Goal: Transaction & Acquisition: Purchase product/service

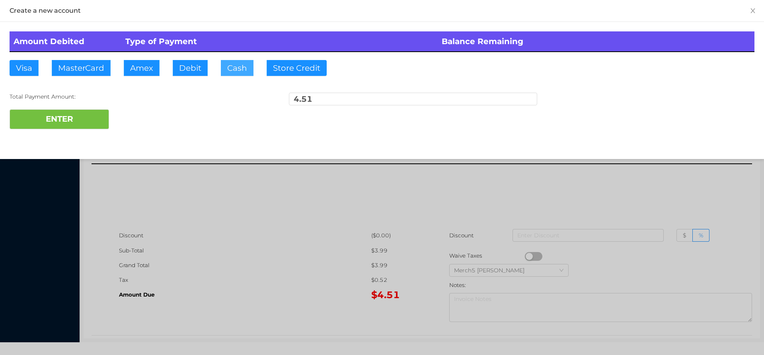
click at [236, 70] on button "Cash" at bounding box center [237, 68] width 33 height 16
type input "5"
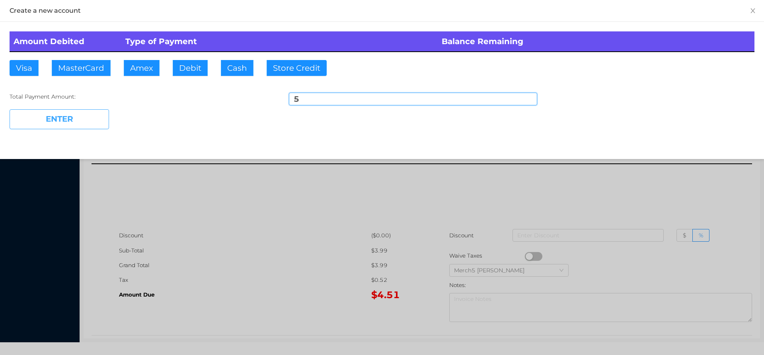
click at [98, 120] on button "ENTER" at bounding box center [59, 119] width 99 height 20
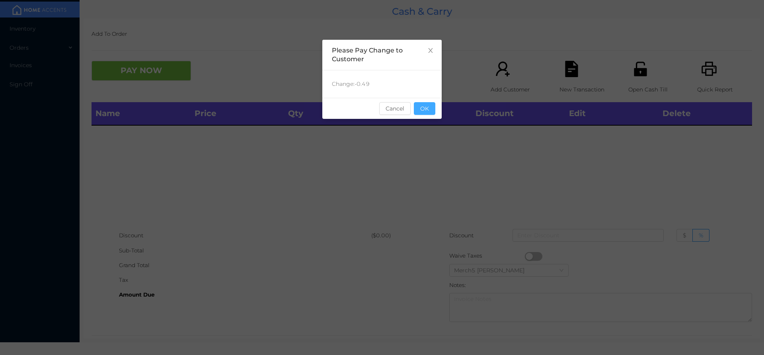
click at [435, 108] on button "OK" at bounding box center [424, 108] width 21 height 13
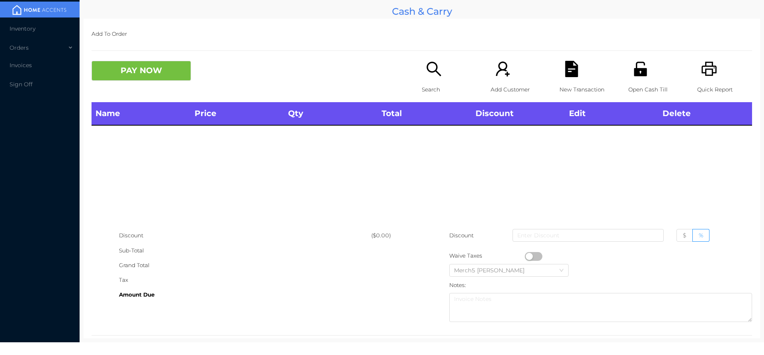
click at [430, 68] on icon "icon: search" at bounding box center [434, 69] width 16 height 16
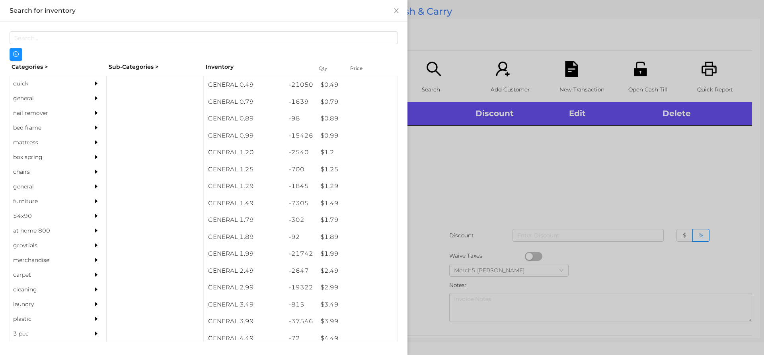
click at [81, 99] on div "general" at bounding box center [58, 98] width 96 height 15
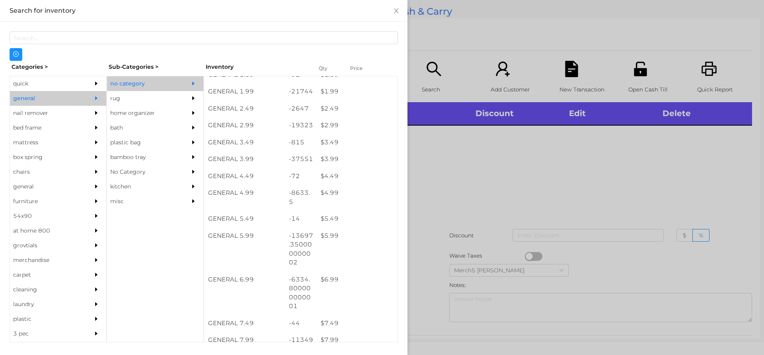
scroll to position [185, 0]
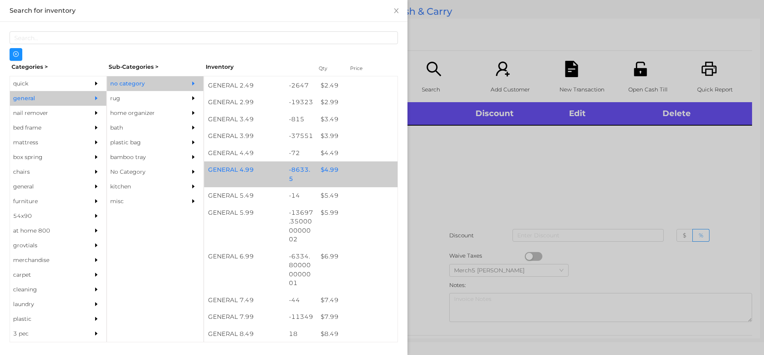
click at [358, 178] on div "$ 4.99" at bounding box center [357, 170] width 81 height 17
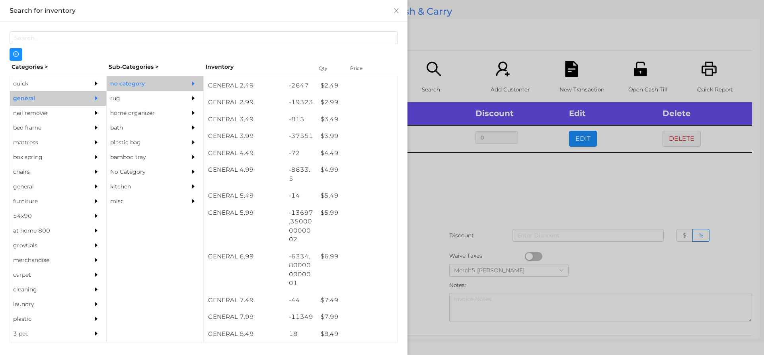
click at [497, 176] on div at bounding box center [382, 177] width 764 height 355
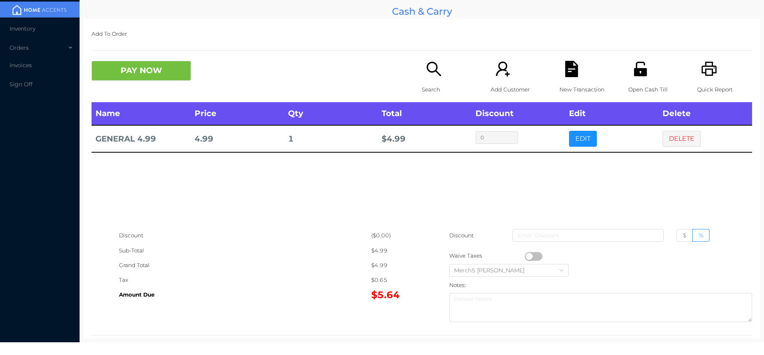
click at [165, 79] on button "PAY NOW" at bounding box center [140, 71] width 99 height 20
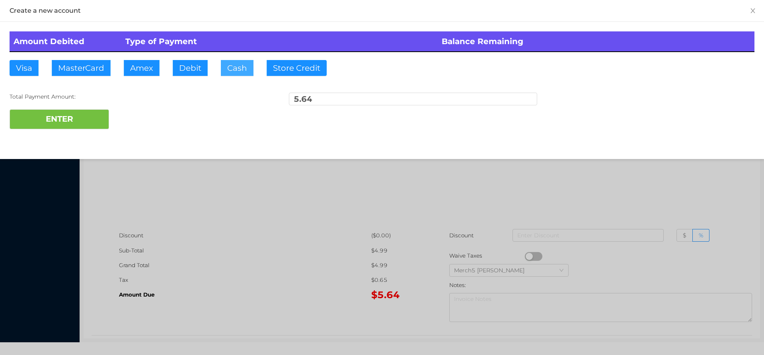
click at [247, 68] on button "Cash" at bounding box center [237, 68] width 33 height 16
type input "10.70"
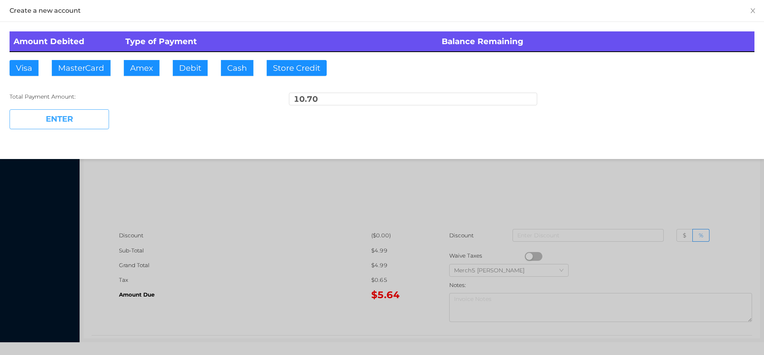
click at [97, 119] on button "ENTER" at bounding box center [59, 119] width 99 height 20
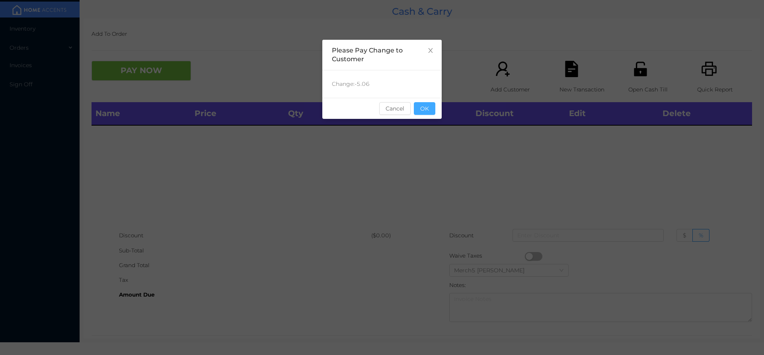
click at [429, 113] on button "OK" at bounding box center [424, 108] width 21 height 13
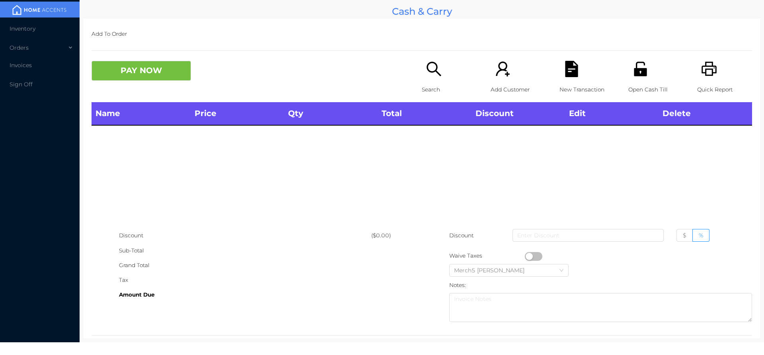
click at [703, 64] on icon "icon: printer" at bounding box center [709, 69] width 16 height 16
click at [430, 72] on icon "icon: search" at bounding box center [433, 69] width 14 height 14
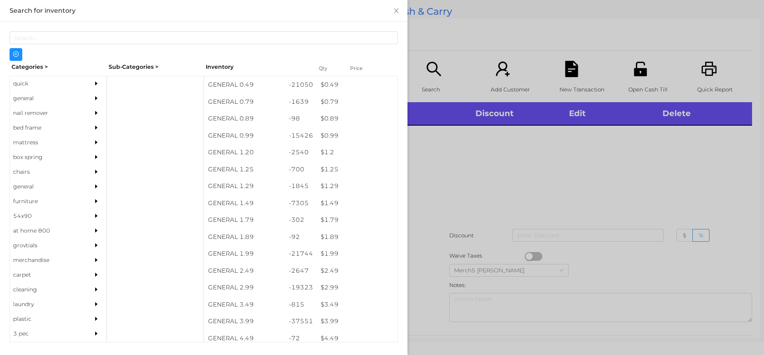
click at [90, 97] on div at bounding box center [98, 98] width 16 height 15
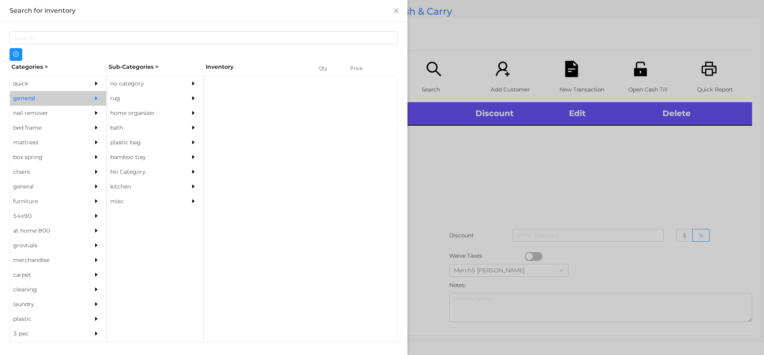
click at [144, 88] on div "no category" at bounding box center [143, 83] width 72 height 15
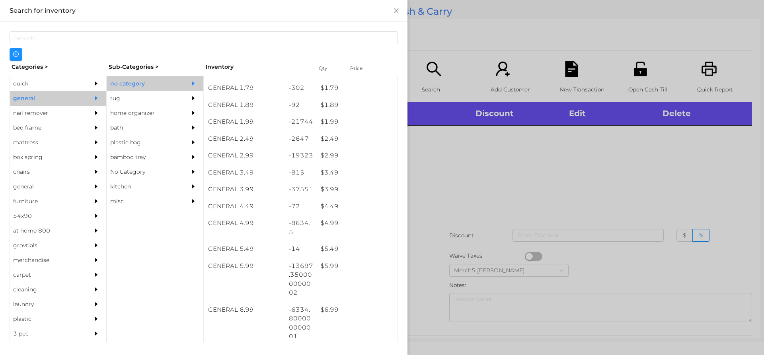
scroll to position [199, 0]
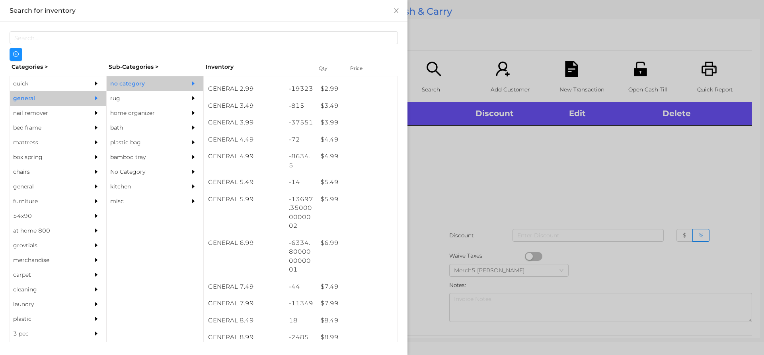
click at [561, 153] on div at bounding box center [382, 177] width 764 height 355
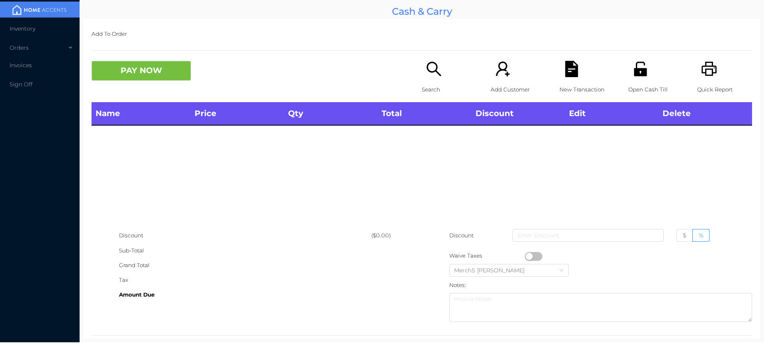
click at [439, 76] on icon "icon: search" at bounding box center [434, 69] width 16 height 16
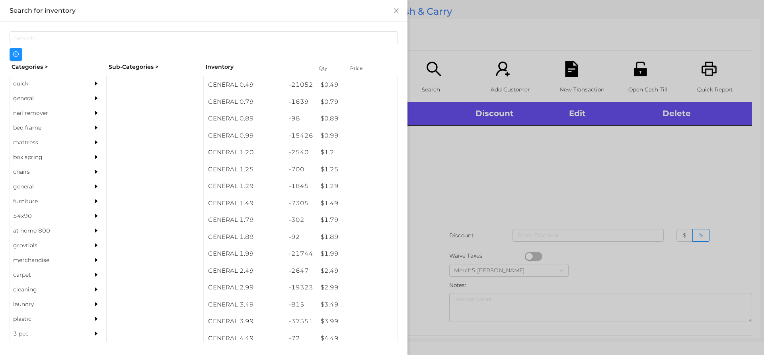
click at [91, 94] on div at bounding box center [98, 98] width 16 height 15
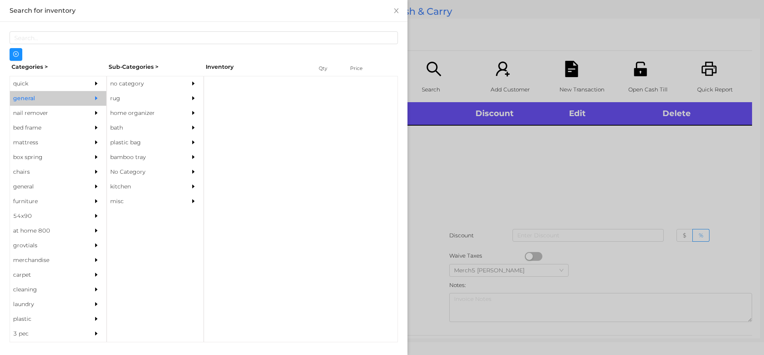
click at [201, 83] on div at bounding box center [195, 83] width 16 height 15
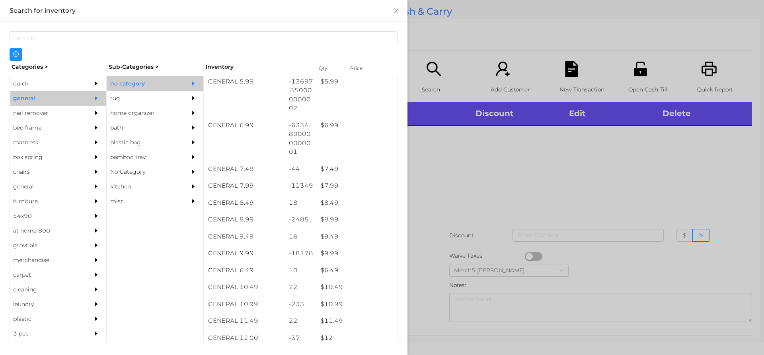
scroll to position [358, 0]
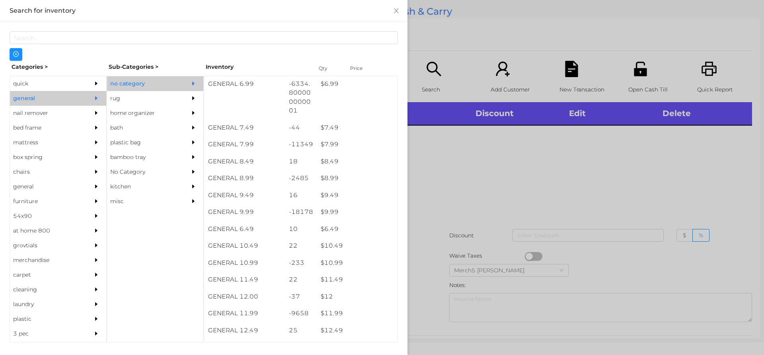
click at [666, 174] on div at bounding box center [382, 177] width 764 height 355
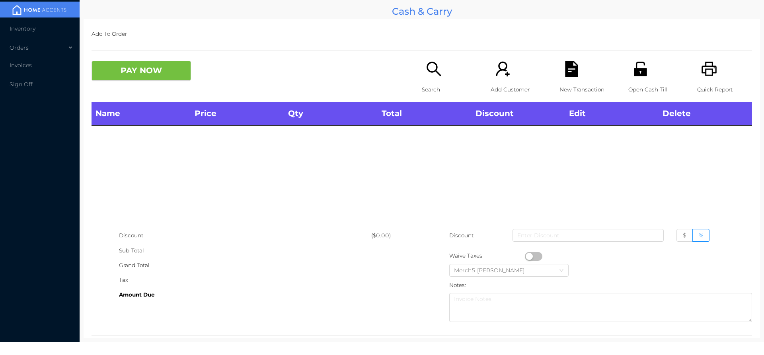
click at [426, 73] on icon "icon: search" at bounding box center [434, 69] width 16 height 16
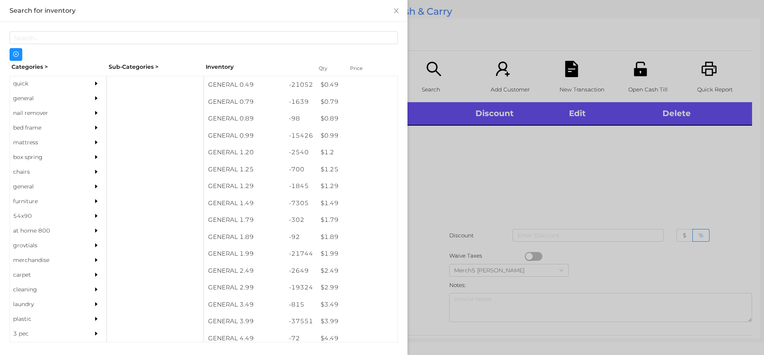
drag, startPoint x: 78, startPoint y: 100, endPoint x: 89, endPoint y: 102, distance: 11.4
click at [80, 100] on div "general" at bounding box center [58, 98] width 96 height 15
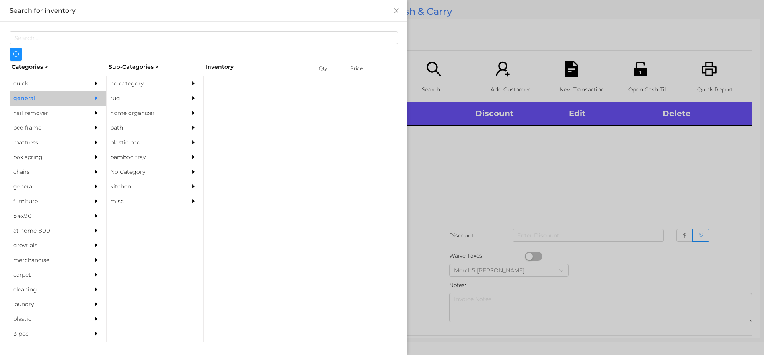
click at [188, 83] on div at bounding box center [195, 83] width 16 height 15
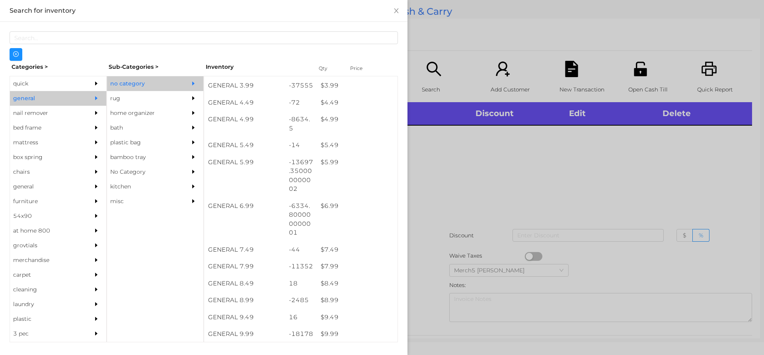
scroll to position [239, 0]
click at [537, 214] on div at bounding box center [382, 177] width 764 height 355
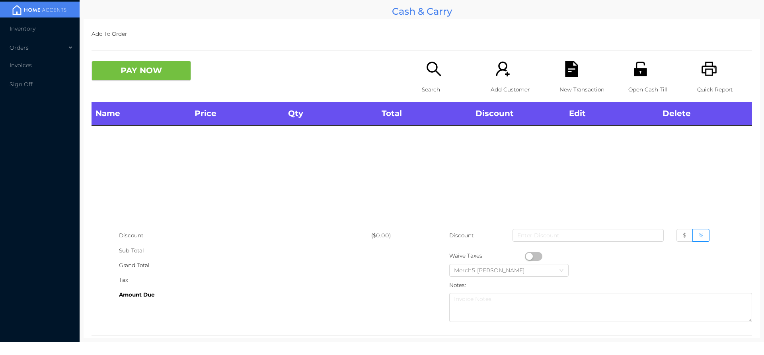
click at [433, 76] on icon "icon: search" at bounding box center [434, 69] width 16 height 16
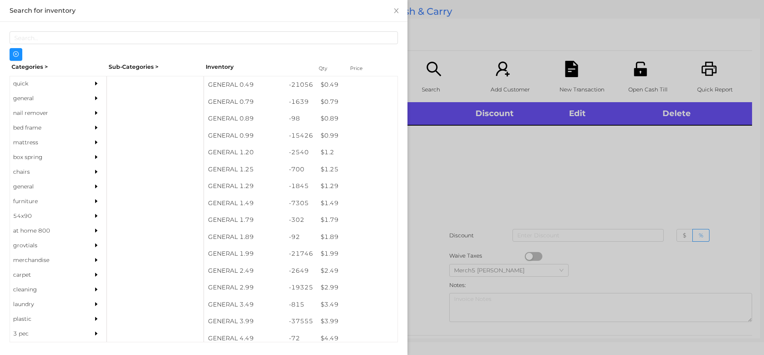
click at [84, 101] on div "general" at bounding box center [58, 98] width 96 height 15
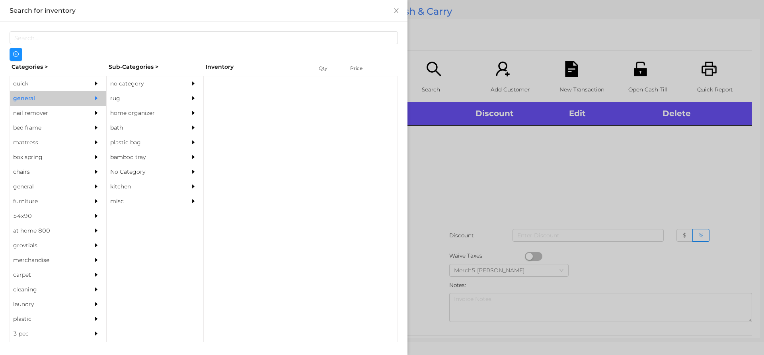
click at [163, 81] on div "no category" at bounding box center [143, 83] width 72 height 15
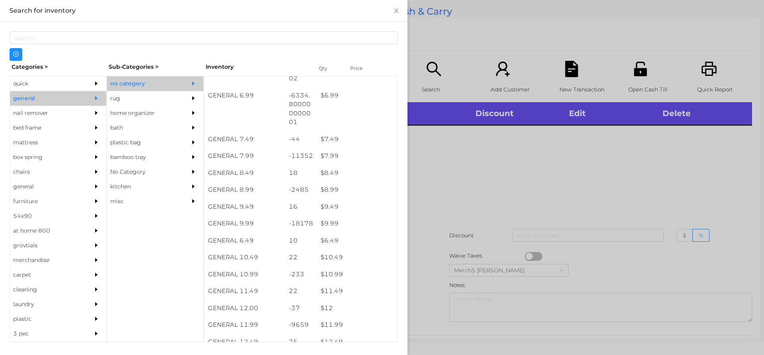
scroll to position [346, 0]
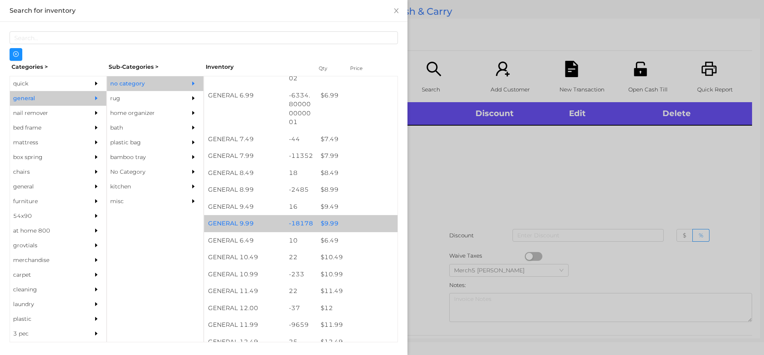
click at [358, 227] on div "$ 9.99" at bounding box center [357, 223] width 81 height 17
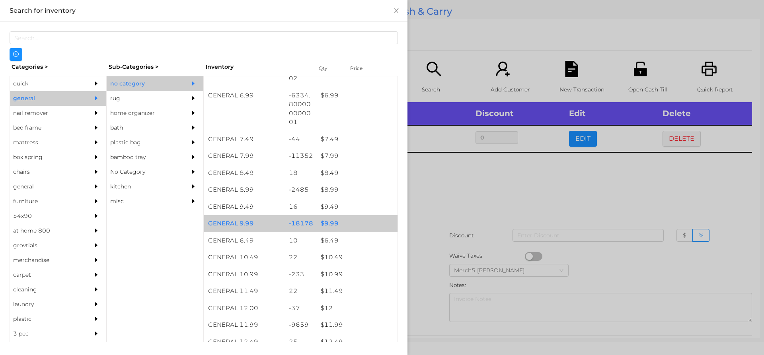
click at [366, 226] on div "$ 9.99" at bounding box center [357, 223] width 81 height 17
click at [372, 223] on div "$ 9.99" at bounding box center [357, 223] width 81 height 17
click at [375, 218] on div "$ 9.99" at bounding box center [357, 223] width 81 height 17
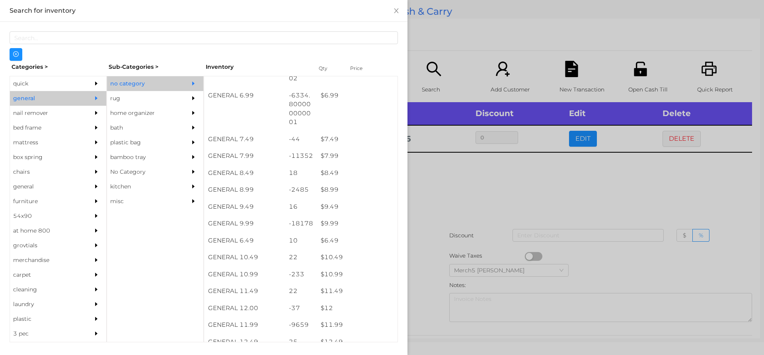
click at [513, 206] on div at bounding box center [382, 177] width 764 height 355
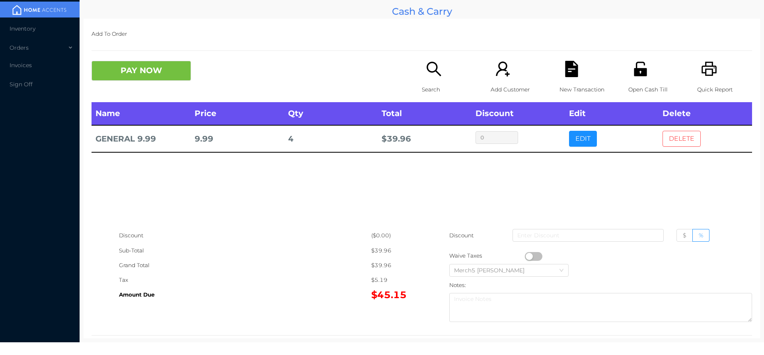
click at [681, 144] on button "DELETE" at bounding box center [681, 139] width 38 height 16
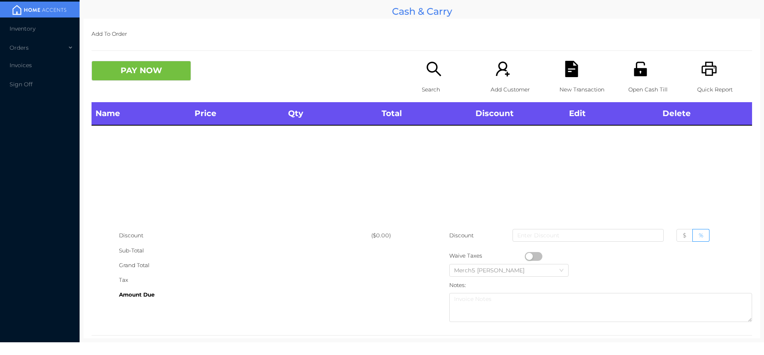
click at [433, 80] on div "Search" at bounding box center [449, 81] width 55 height 41
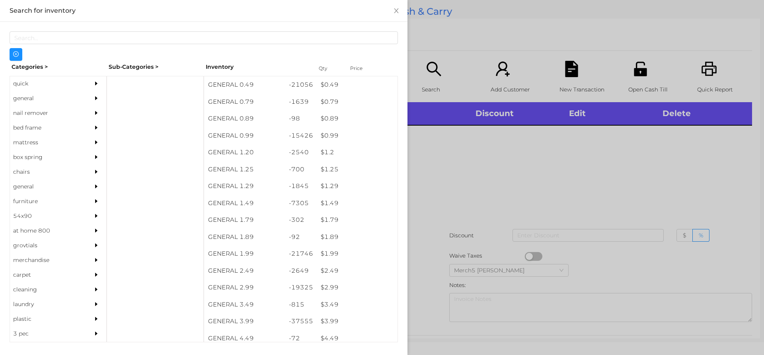
click at [81, 93] on div "general" at bounding box center [58, 98] width 96 height 15
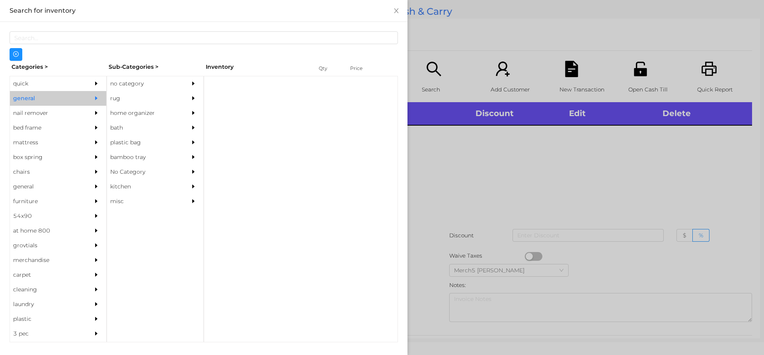
click at [167, 100] on div "rug" at bounding box center [143, 98] width 72 height 15
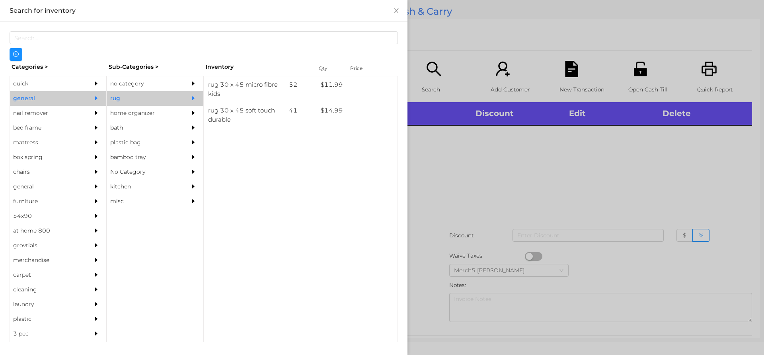
click at [193, 83] on icon "icon: caret-right" at bounding box center [193, 84] width 2 height 4
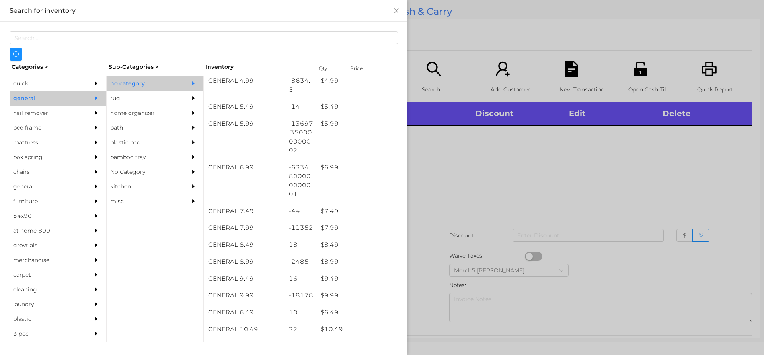
scroll to position [275, 0]
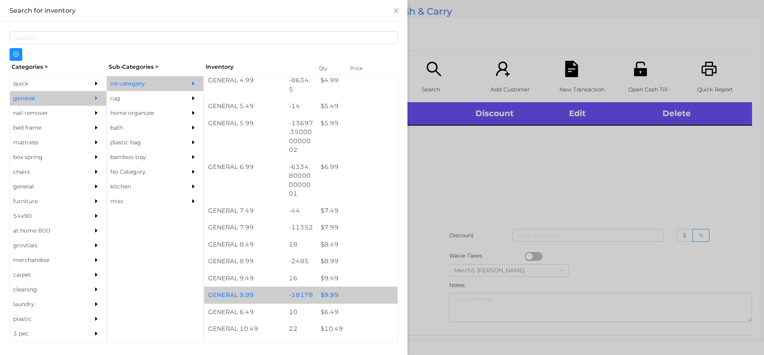
click at [347, 292] on div "$ 9.99" at bounding box center [357, 295] width 81 height 17
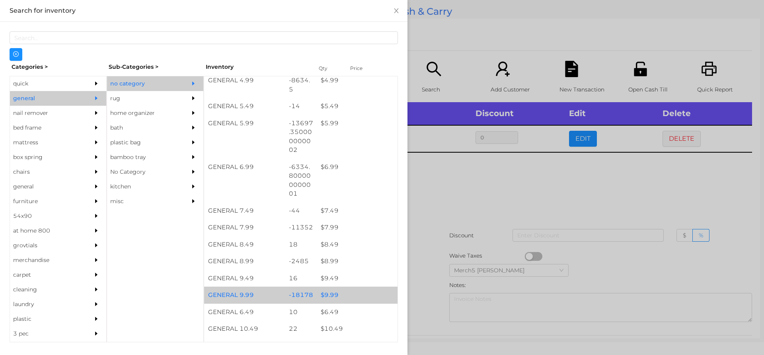
click at [348, 292] on div "$ 9.99" at bounding box center [357, 295] width 81 height 17
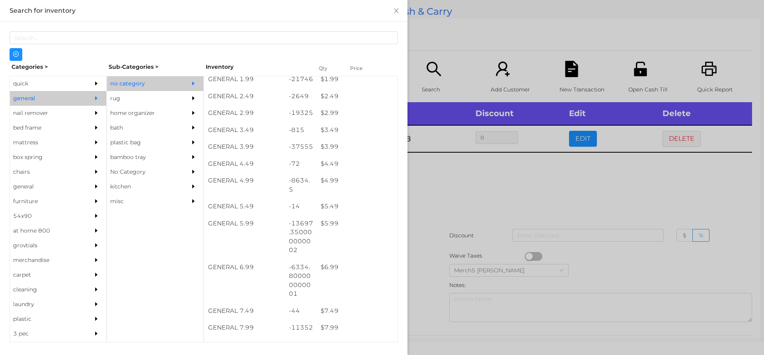
scroll to position [174, 0]
click at [353, 181] on div "$ 4.99" at bounding box center [357, 181] width 81 height 17
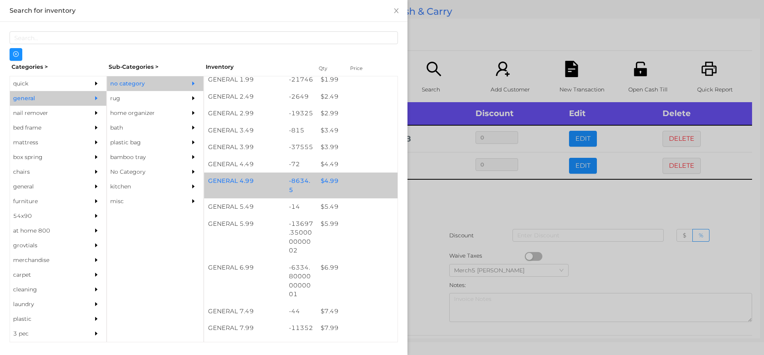
click at [358, 181] on div "$ 4.99" at bounding box center [357, 181] width 81 height 17
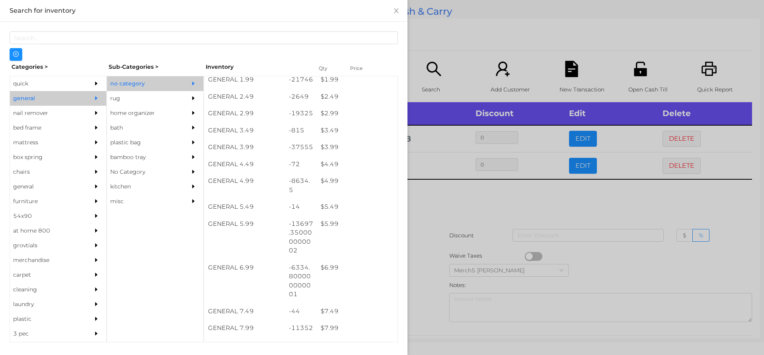
click at [486, 198] on div at bounding box center [382, 177] width 764 height 355
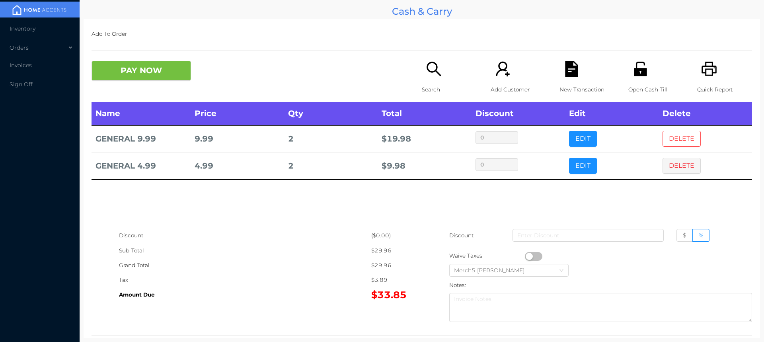
click at [689, 136] on button "DELETE" at bounding box center [681, 139] width 38 height 16
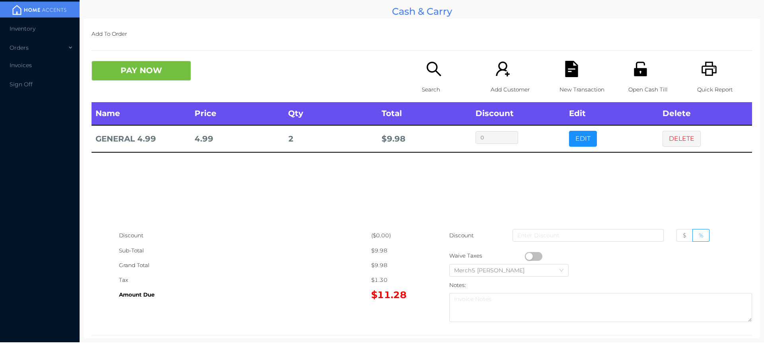
click at [445, 75] on div "Search" at bounding box center [449, 81] width 55 height 41
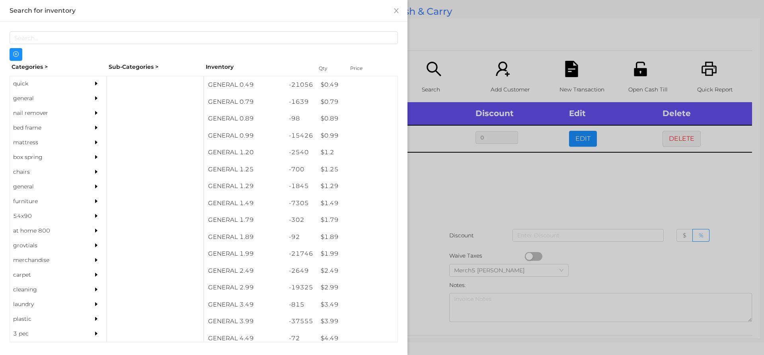
click at [84, 101] on div "general" at bounding box center [58, 98] width 96 height 15
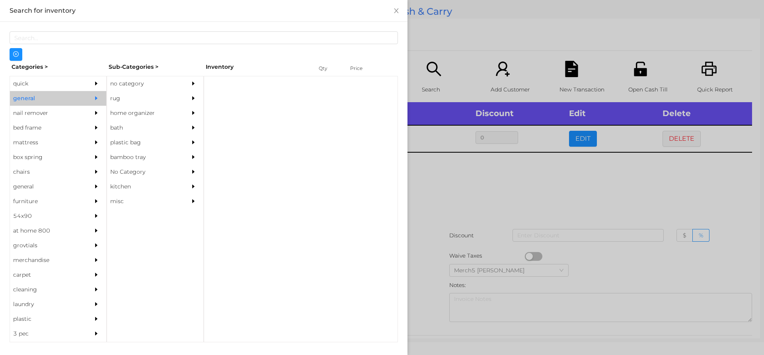
click at [170, 86] on div "no category" at bounding box center [143, 83] width 72 height 15
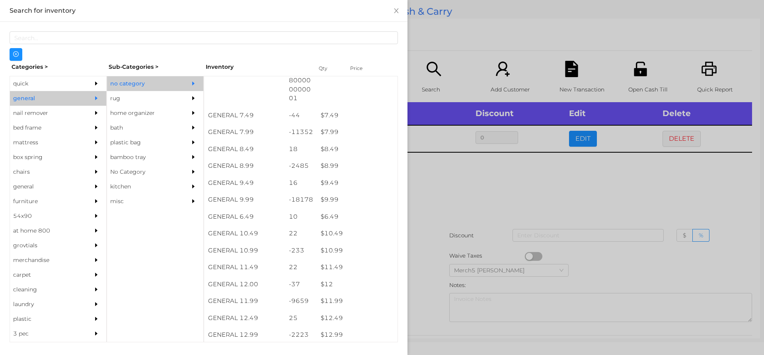
scroll to position [370, 0]
click at [358, 205] on div "$ 9.99" at bounding box center [357, 200] width 81 height 17
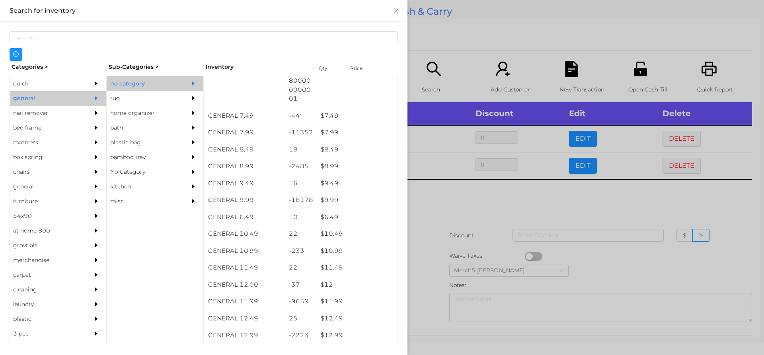
click at [496, 199] on div at bounding box center [382, 177] width 764 height 355
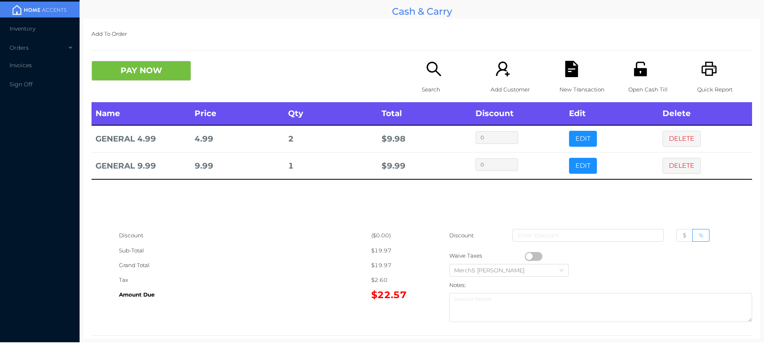
click at [440, 72] on div "Search" at bounding box center [449, 81] width 55 height 41
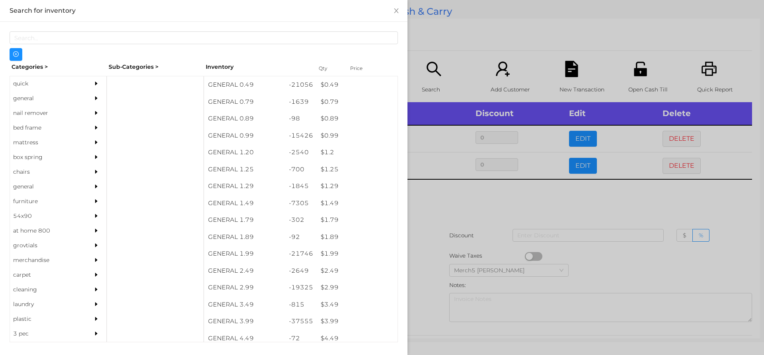
click at [81, 97] on div "general" at bounding box center [58, 98] width 96 height 15
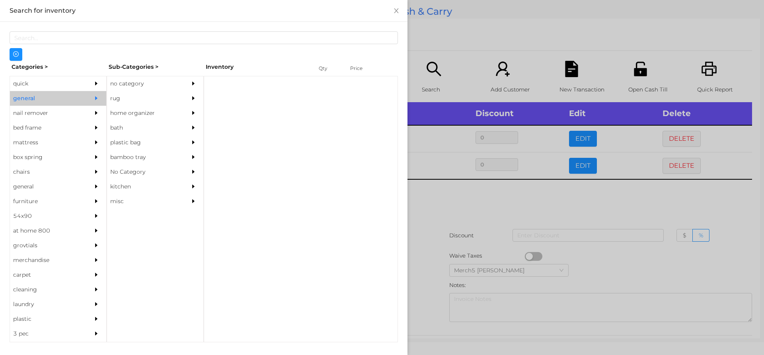
click at [156, 82] on div "no category" at bounding box center [143, 83] width 72 height 15
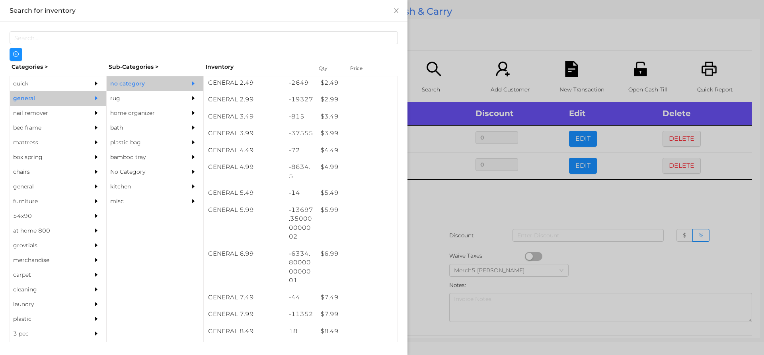
scroll to position [163, 0]
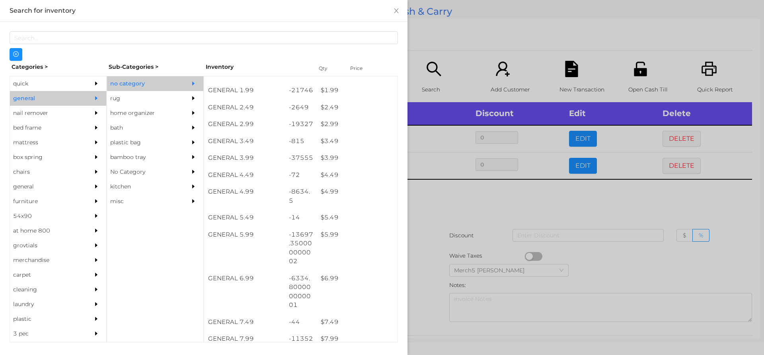
click at [365, 192] on div "$ 4.99" at bounding box center [357, 191] width 81 height 17
click at [465, 212] on div at bounding box center [382, 177] width 764 height 355
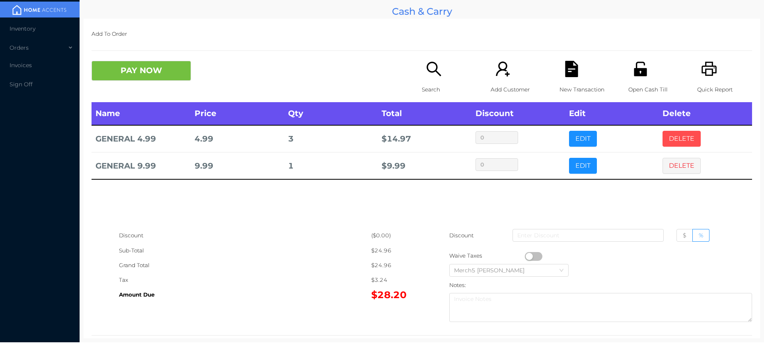
click at [687, 142] on button "DELETE" at bounding box center [681, 139] width 38 height 16
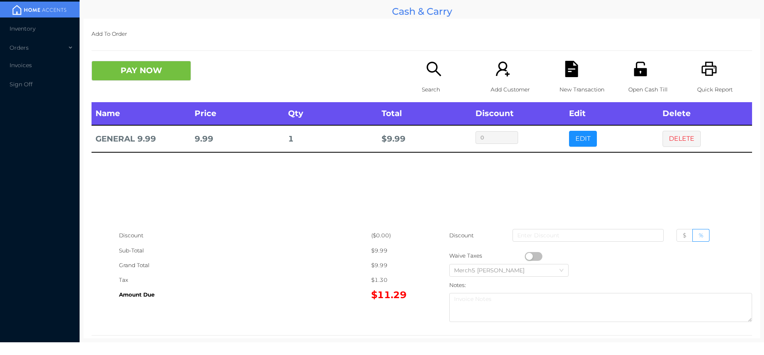
click at [430, 76] on icon "icon: search" at bounding box center [434, 69] width 16 height 16
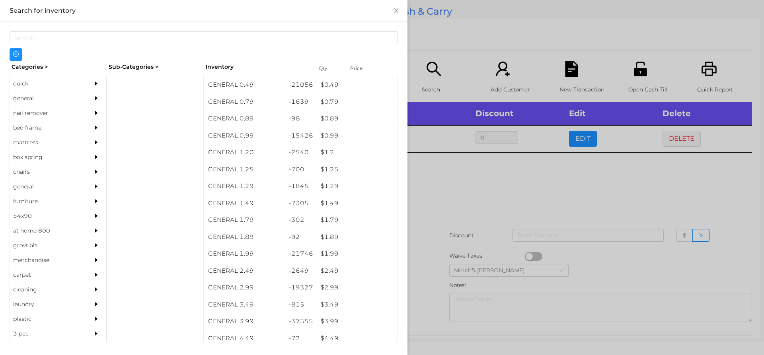
click at [73, 101] on div "general" at bounding box center [46, 98] width 72 height 15
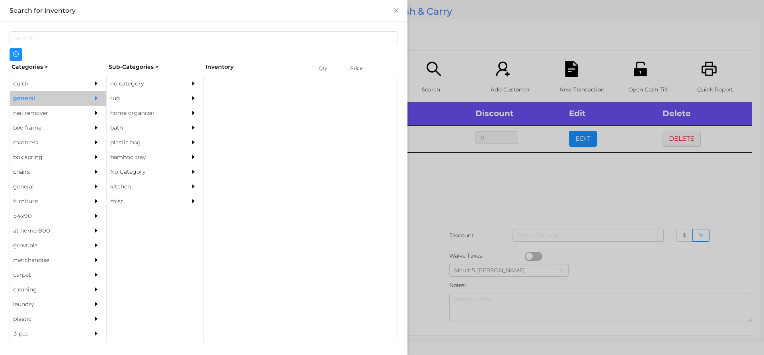
click at [161, 84] on div "no category" at bounding box center [143, 83] width 72 height 15
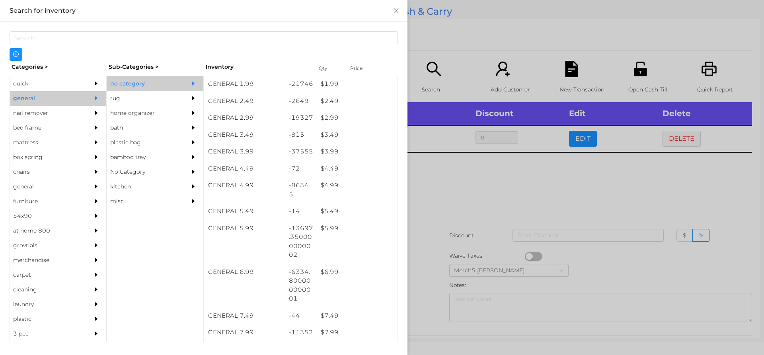
scroll to position [170, 0]
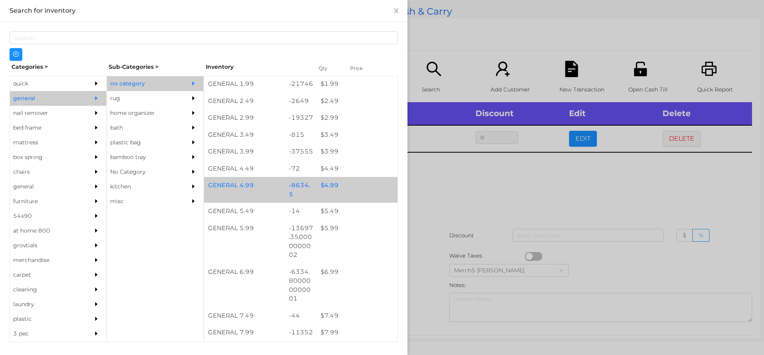
click at [347, 189] on div "$ 4.99" at bounding box center [357, 185] width 81 height 17
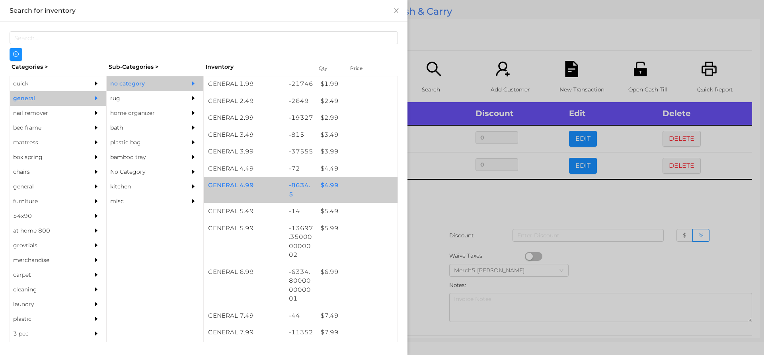
click at [352, 194] on div "GENERAL 4.99 -8634.5 $ 4.99" at bounding box center [300, 190] width 193 height 26
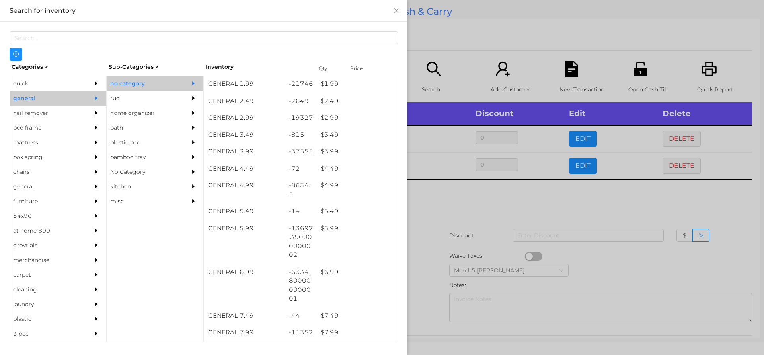
click at [451, 207] on div at bounding box center [382, 177] width 764 height 355
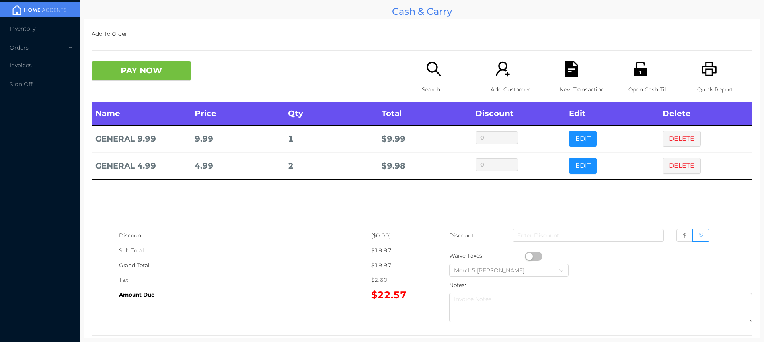
click at [424, 80] on div "Search" at bounding box center [449, 81] width 55 height 41
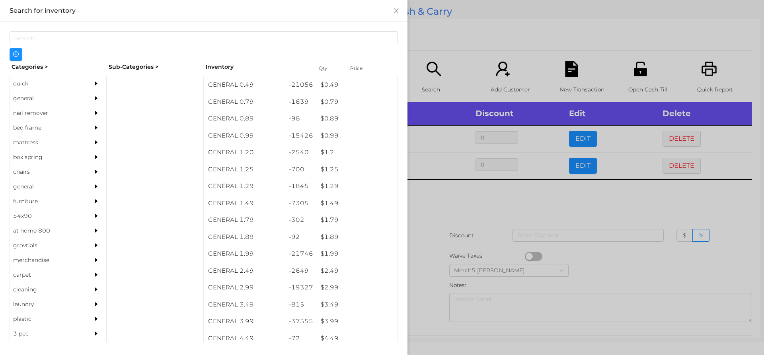
click at [80, 103] on div "general" at bounding box center [58, 98] width 96 height 15
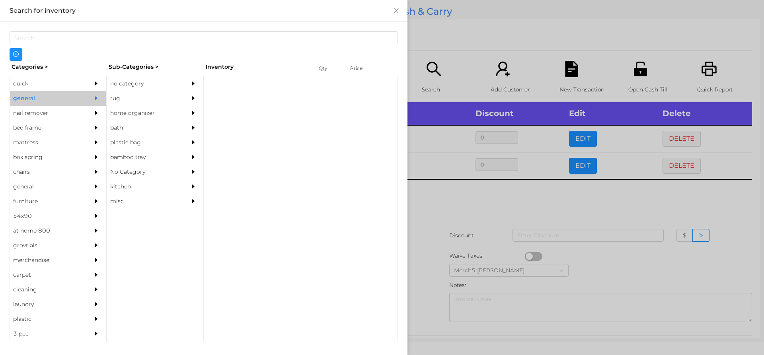
click at [169, 79] on div "no category" at bounding box center [143, 83] width 72 height 15
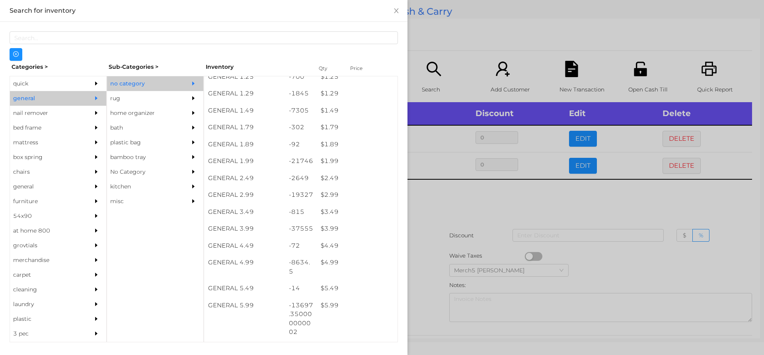
scroll to position [91, 0]
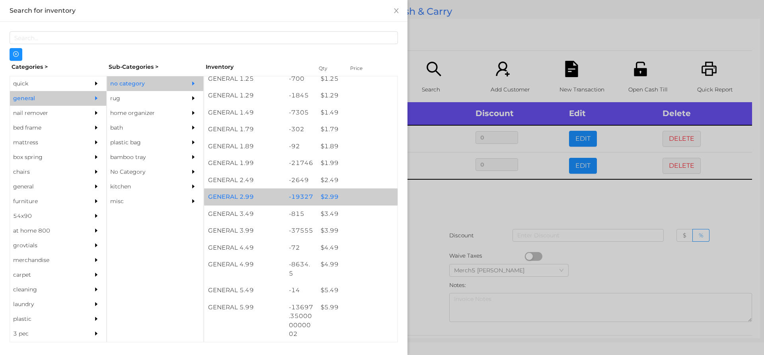
click at [355, 196] on div "$ 2.99" at bounding box center [357, 197] width 81 height 17
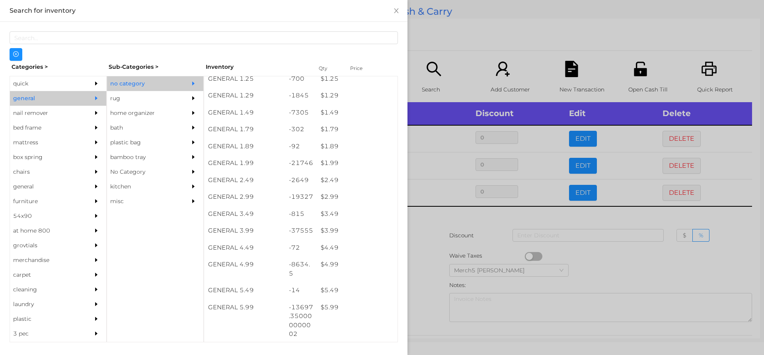
click at [439, 212] on div at bounding box center [382, 177] width 764 height 355
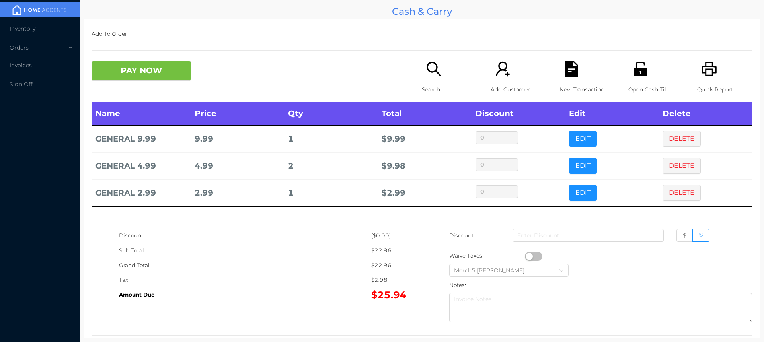
click at [683, 189] on button "DELETE" at bounding box center [681, 193] width 38 height 16
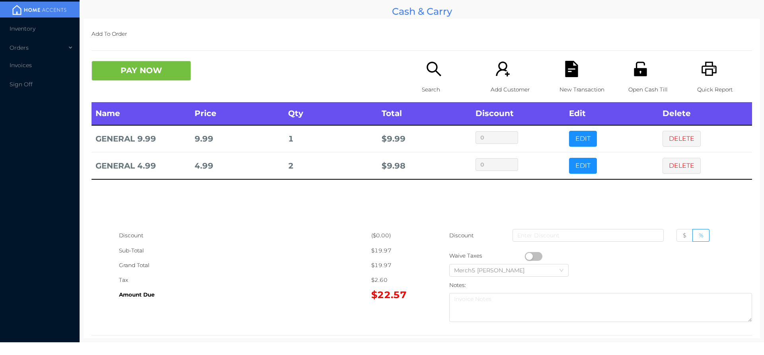
click at [426, 71] on icon "icon: search" at bounding box center [433, 69] width 14 height 14
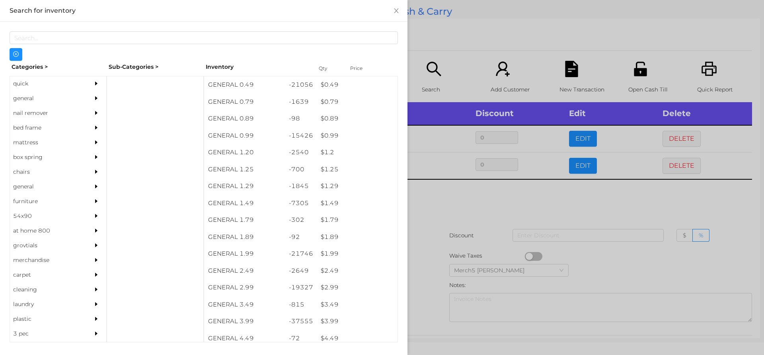
click at [84, 101] on div "general" at bounding box center [58, 98] width 96 height 15
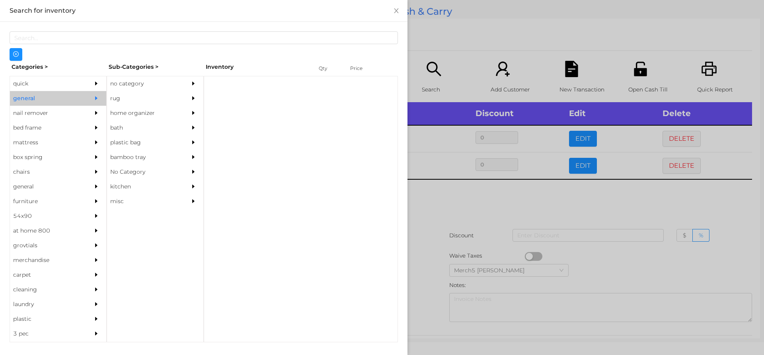
click at [169, 79] on div "no category" at bounding box center [143, 83] width 72 height 15
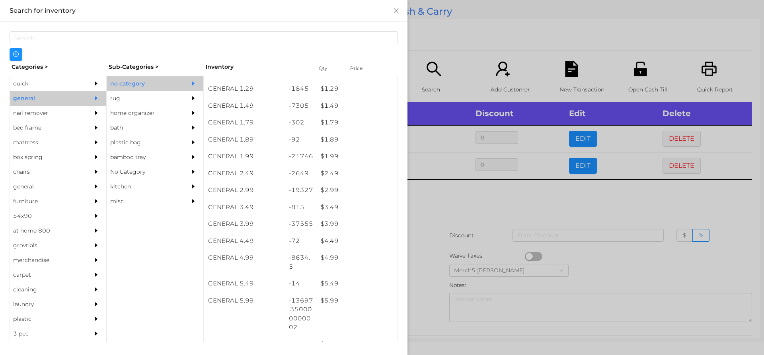
scroll to position [97, 0]
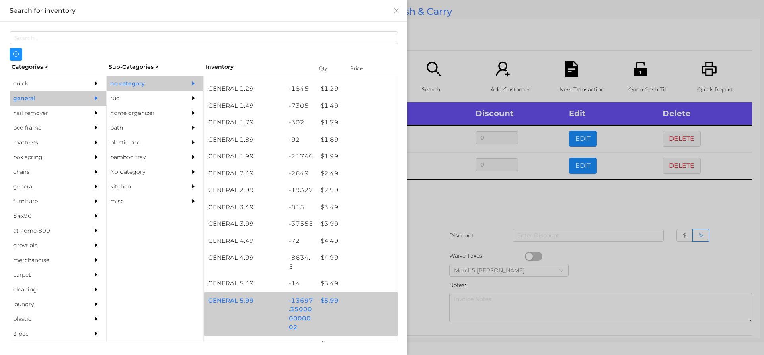
click at [348, 297] on div "$ 5.99" at bounding box center [357, 300] width 81 height 17
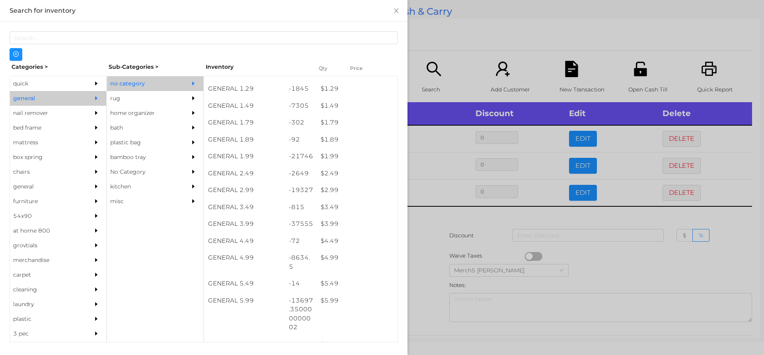
click at [445, 220] on div at bounding box center [382, 177] width 764 height 355
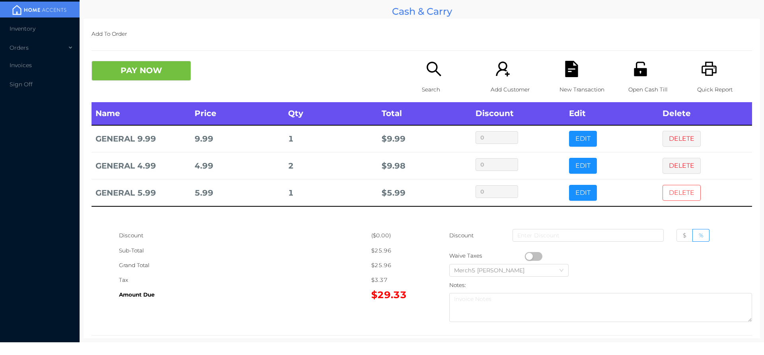
click at [678, 196] on button "DELETE" at bounding box center [681, 193] width 38 height 16
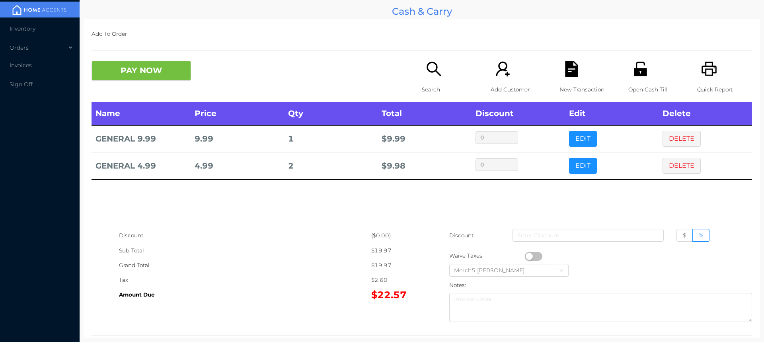
click at [428, 78] on div "Search" at bounding box center [449, 81] width 55 height 41
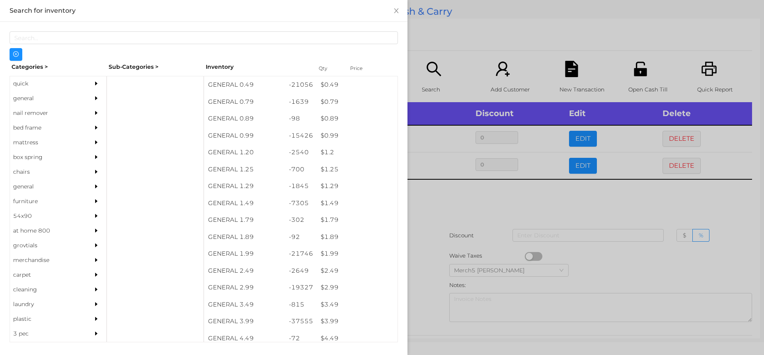
click at [85, 93] on div "general" at bounding box center [58, 98] width 96 height 15
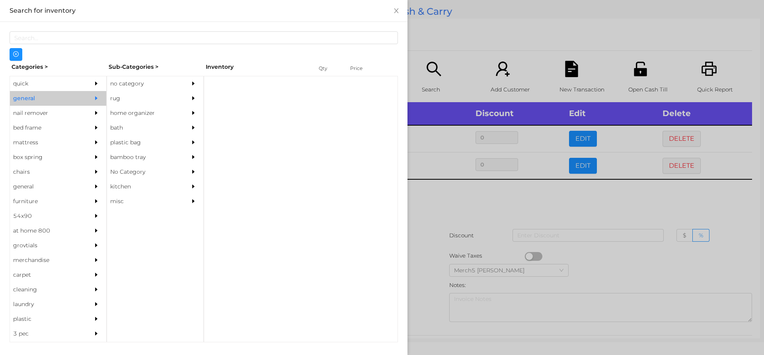
click at [173, 86] on div "no category" at bounding box center [143, 83] width 72 height 15
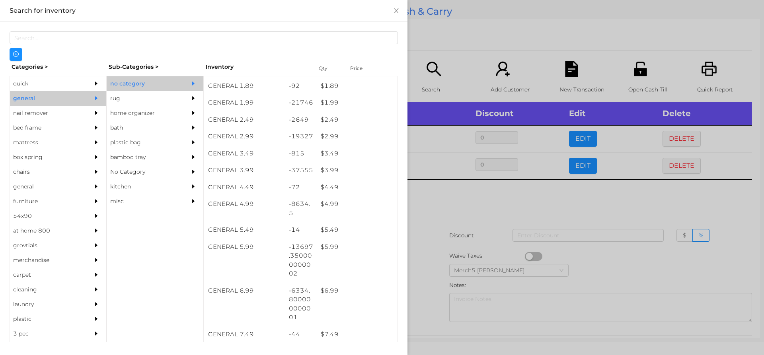
scroll to position [151, 0]
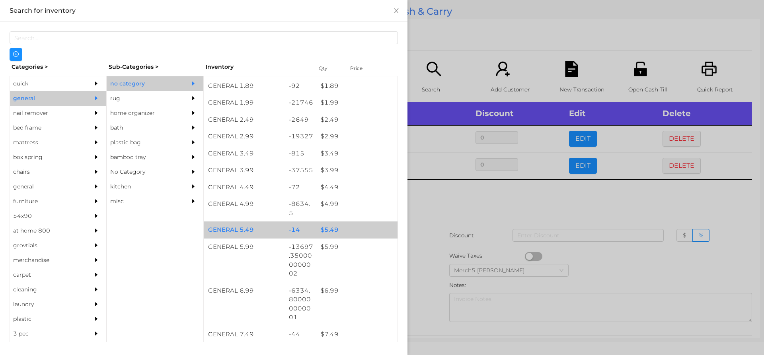
click at [361, 226] on div "$ 5.49" at bounding box center [357, 230] width 81 height 17
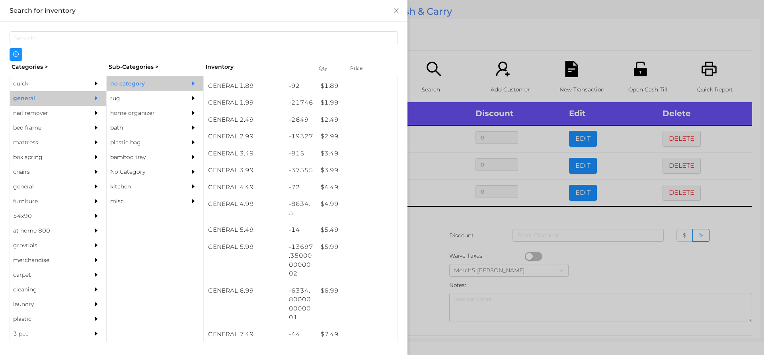
click at [442, 222] on div at bounding box center [382, 177] width 764 height 355
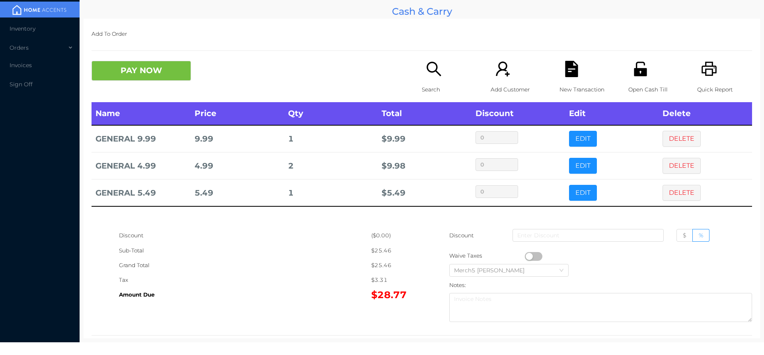
click at [684, 196] on button "DELETE" at bounding box center [681, 193] width 38 height 16
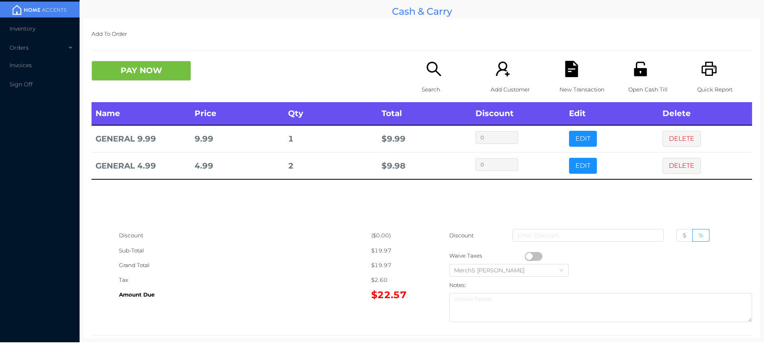
click at [430, 72] on icon "icon: search" at bounding box center [433, 69] width 14 height 14
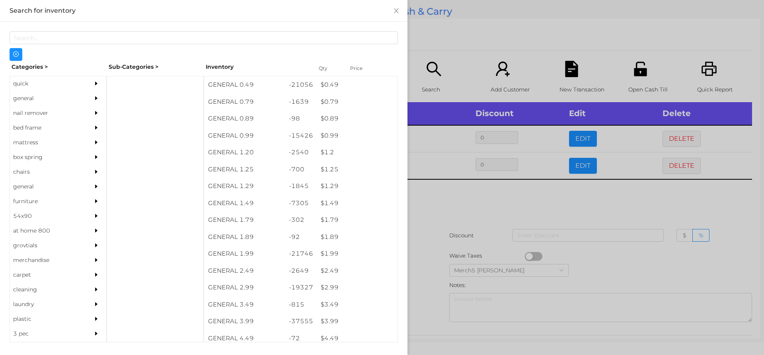
click at [83, 103] on div "general" at bounding box center [58, 98] width 96 height 15
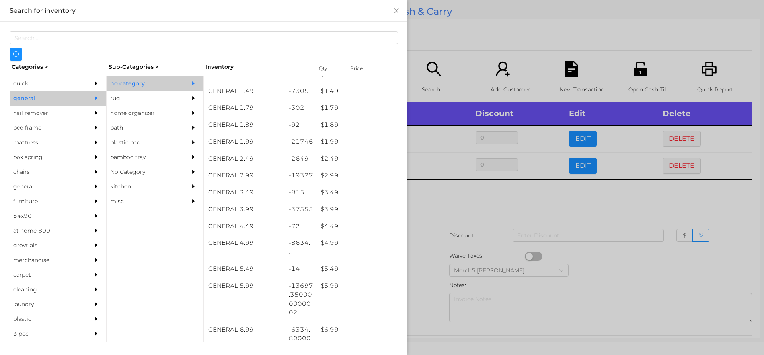
scroll to position [111, 0]
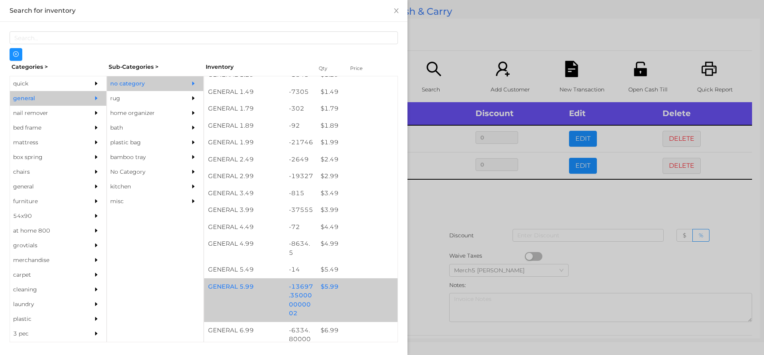
click at [348, 287] on div "$ 5.99" at bounding box center [357, 286] width 81 height 17
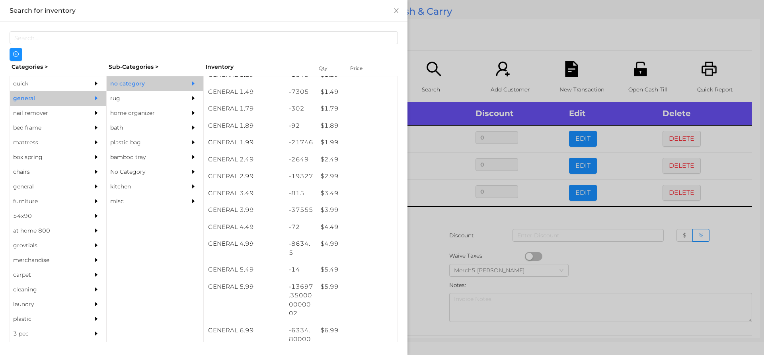
click at [442, 220] on div at bounding box center [382, 177] width 764 height 355
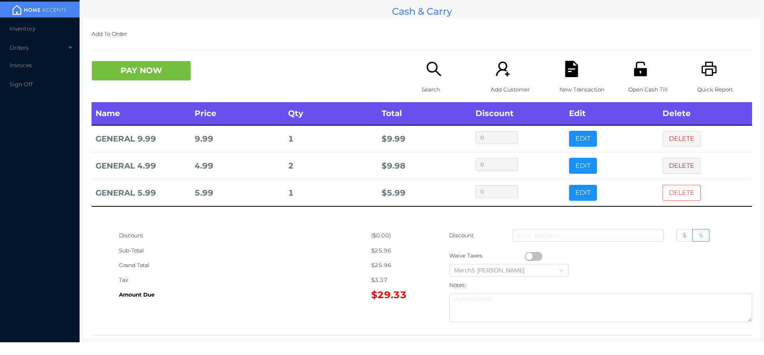
click at [686, 193] on button "DELETE" at bounding box center [681, 193] width 38 height 16
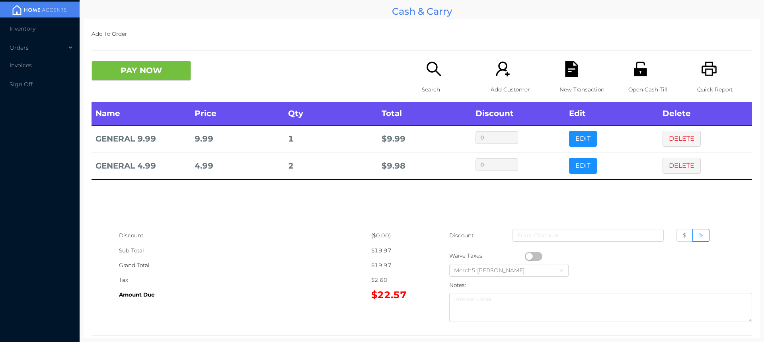
click at [428, 69] on icon "icon: search" at bounding box center [434, 69] width 16 height 16
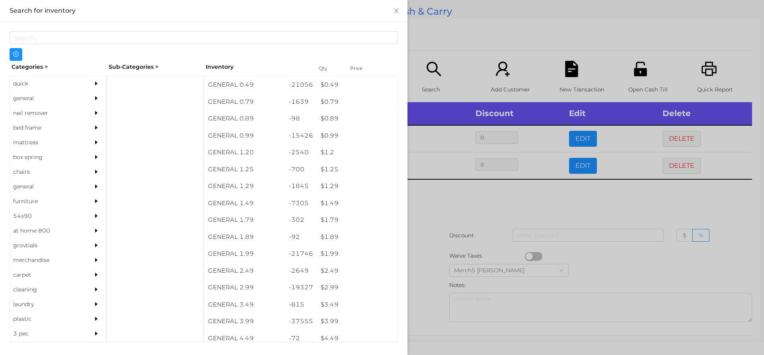
click at [93, 96] on icon "icon: caret-right" at bounding box center [96, 98] width 6 height 6
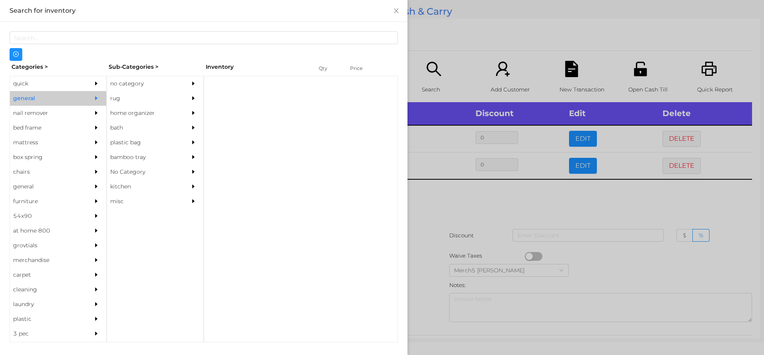
click at [145, 79] on div "no category" at bounding box center [143, 83] width 72 height 15
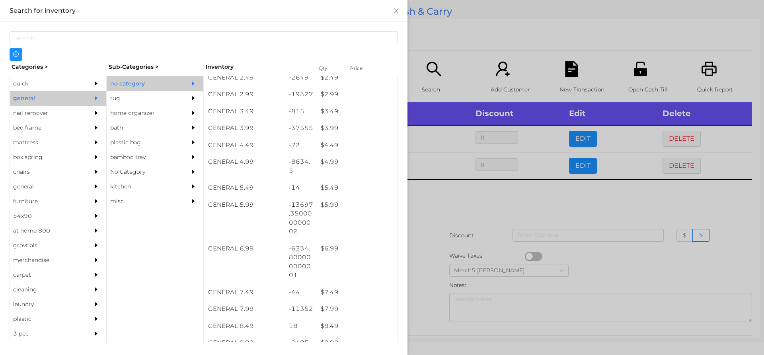
scroll to position [212, 0]
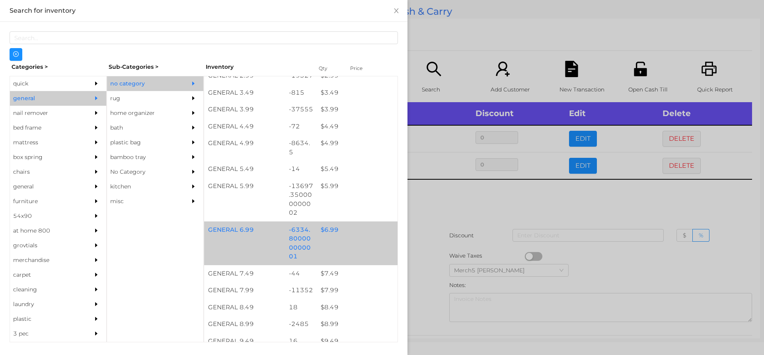
click at [351, 233] on div "$ 6.99" at bounding box center [357, 230] width 81 height 17
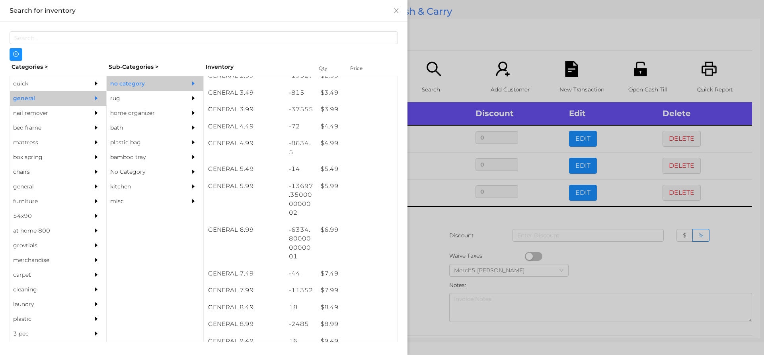
click at [440, 217] on div at bounding box center [382, 177] width 764 height 355
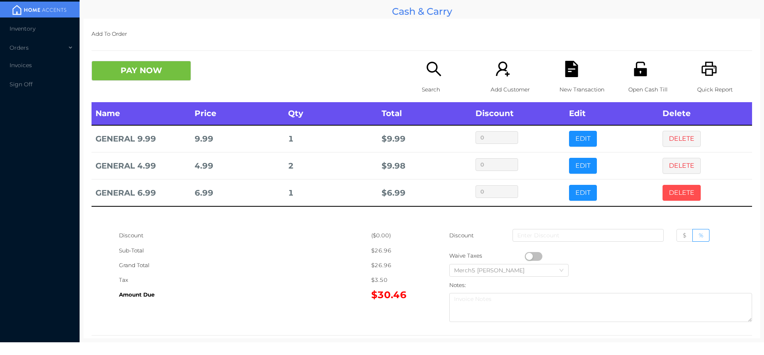
click at [685, 188] on button "DELETE" at bounding box center [681, 193] width 38 height 16
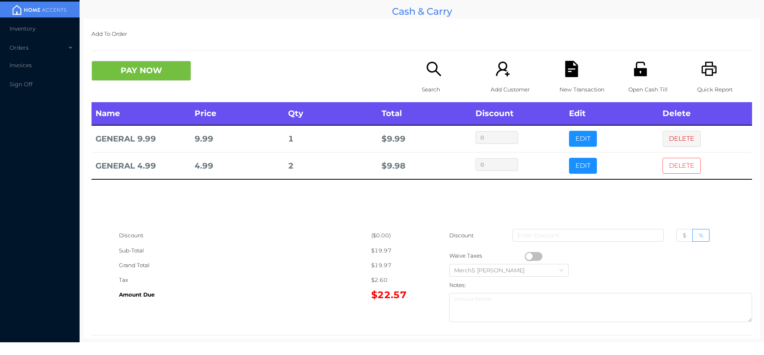
click at [685, 169] on button "DELETE" at bounding box center [681, 166] width 38 height 16
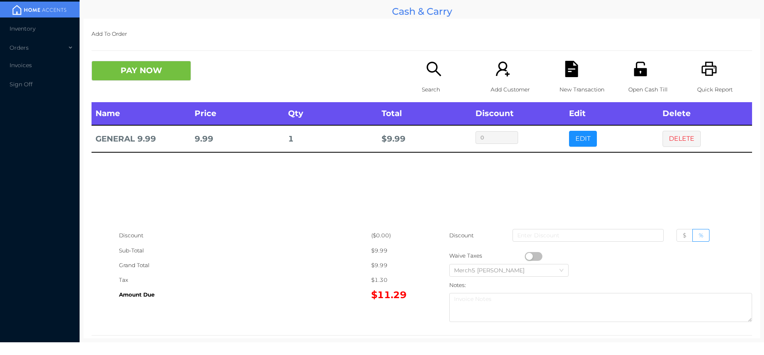
click at [441, 70] on div "Search" at bounding box center [449, 81] width 55 height 41
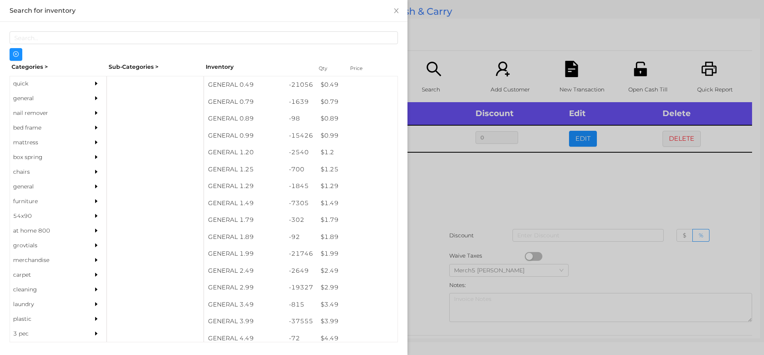
click at [82, 98] on div "general" at bounding box center [58, 98] width 96 height 15
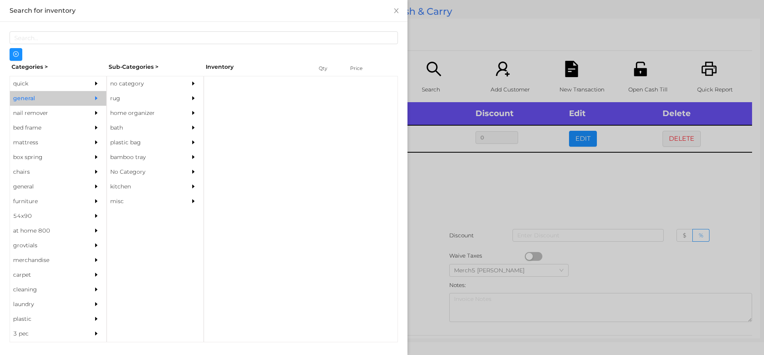
click at [139, 85] on div "no category" at bounding box center [143, 83] width 72 height 15
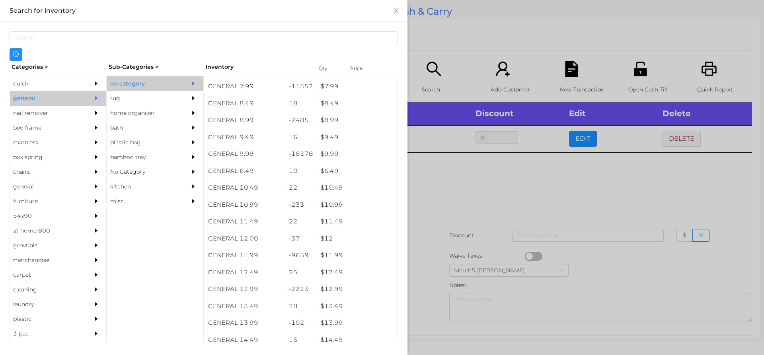
scroll to position [416, 0]
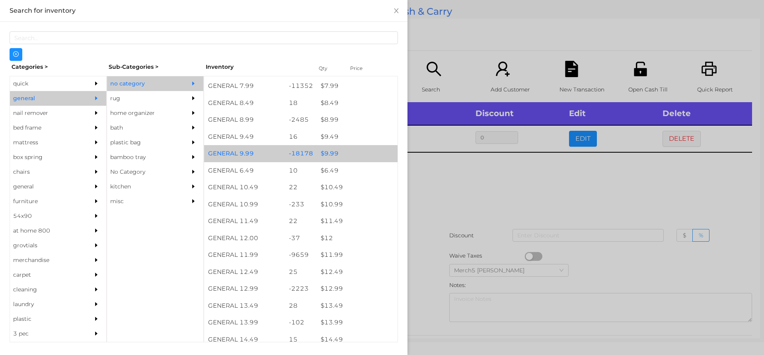
click at [359, 156] on div "$ 9.99" at bounding box center [357, 153] width 81 height 17
click at [364, 157] on div "$ 9.99" at bounding box center [357, 153] width 81 height 17
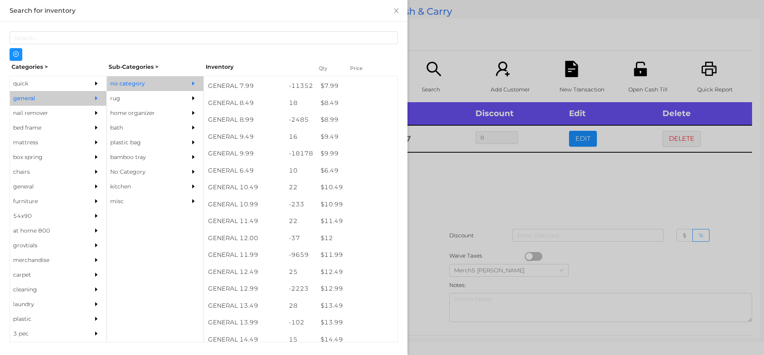
click at [448, 178] on div at bounding box center [382, 177] width 764 height 355
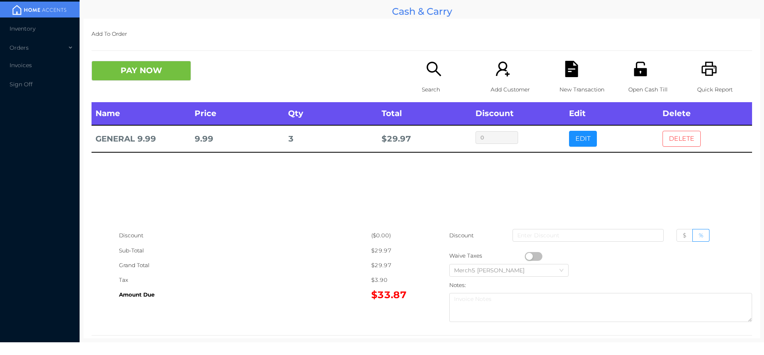
click at [680, 140] on button "DELETE" at bounding box center [681, 139] width 38 height 16
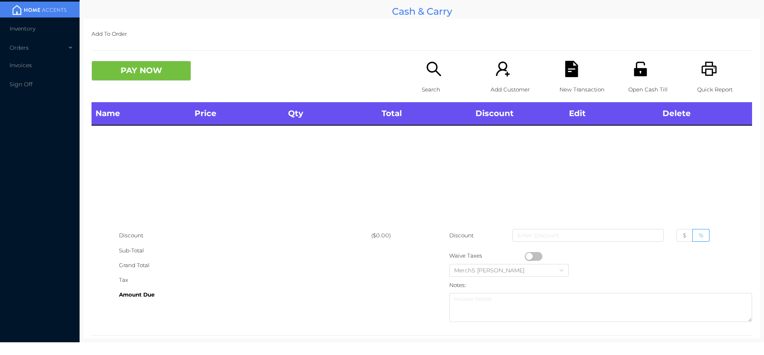
click at [440, 80] on div "Search" at bounding box center [449, 81] width 55 height 41
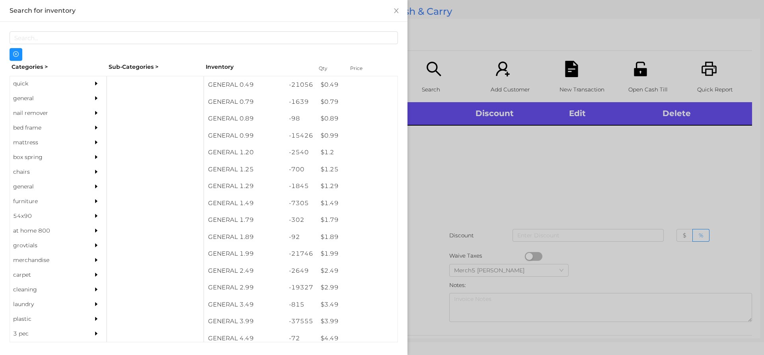
click at [90, 102] on div at bounding box center [98, 98] width 16 height 15
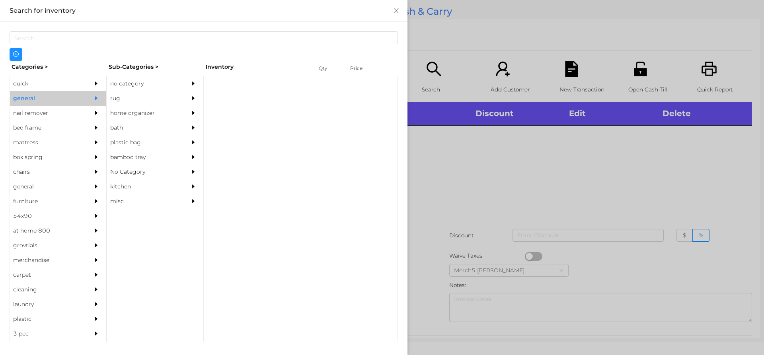
click at [150, 86] on div "no category" at bounding box center [143, 83] width 72 height 15
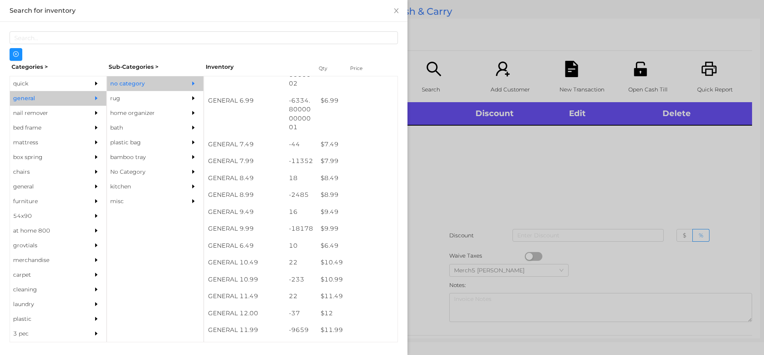
scroll to position [343, 0]
click at [360, 230] on div "$ 9.99" at bounding box center [357, 227] width 81 height 17
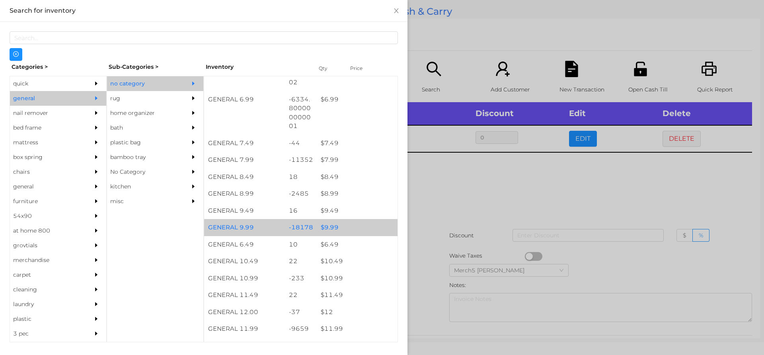
click at [363, 229] on div "$ 9.99" at bounding box center [357, 227] width 81 height 17
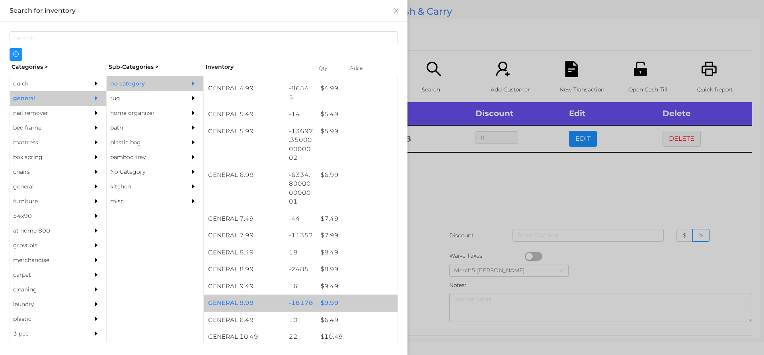
scroll to position [266, 0]
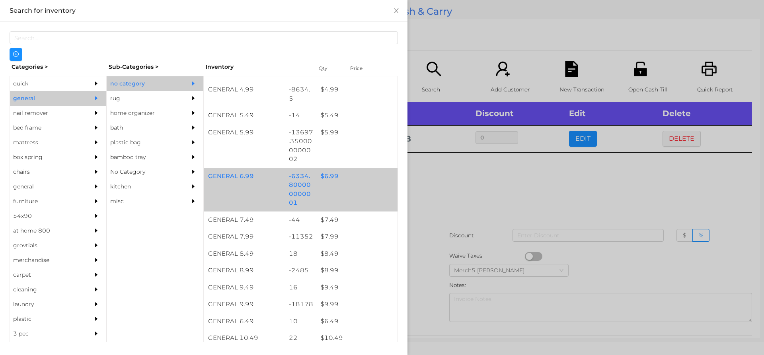
click at [365, 177] on div "$ 6.99" at bounding box center [357, 176] width 81 height 17
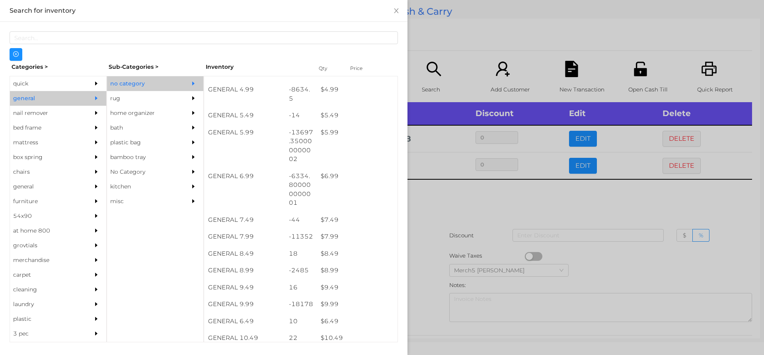
click at [457, 193] on div at bounding box center [382, 177] width 764 height 355
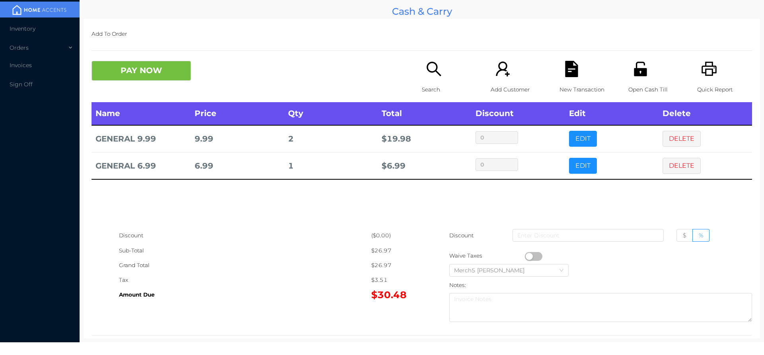
click at [434, 80] on div "Search" at bounding box center [449, 81] width 55 height 41
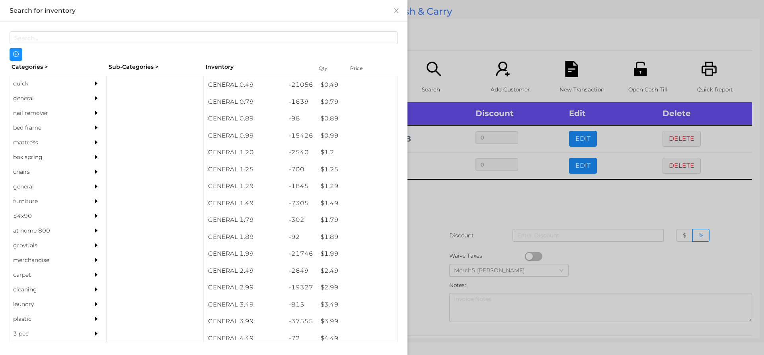
click at [93, 100] on icon "icon: caret-right" at bounding box center [96, 98] width 6 height 6
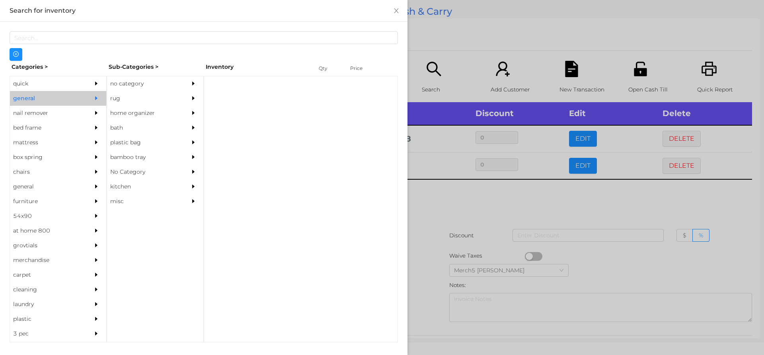
click at [160, 84] on div "no category" at bounding box center [143, 83] width 72 height 15
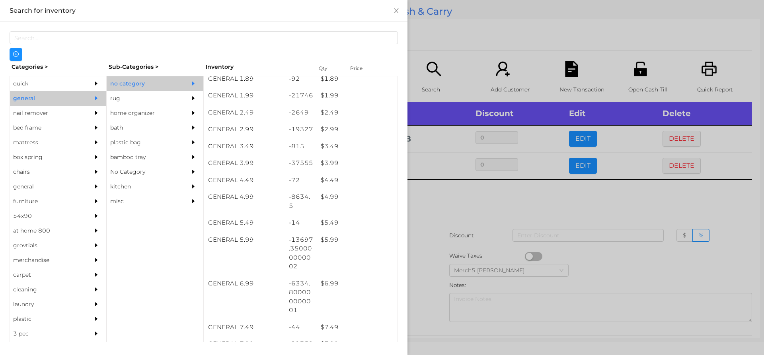
scroll to position [158, 0]
click at [376, 243] on div "$ 5.99" at bounding box center [357, 240] width 81 height 17
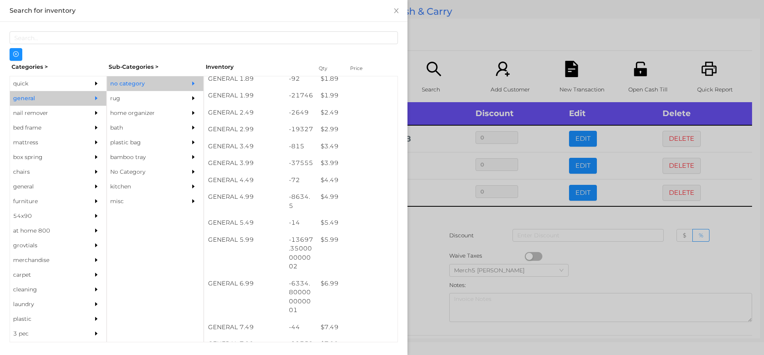
click at [446, 216] on div at bounding box center [382, 177] width 764 height 355
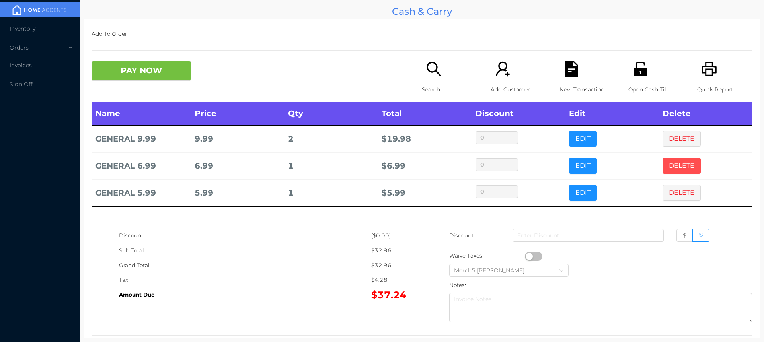
click at [677, 165] on button "DELETE" at bounding box center [681, 166] width 38 height 16
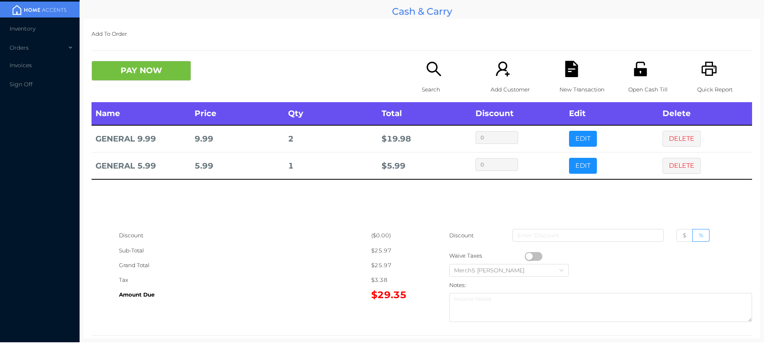
click at [434, 73] on icon "icon: search" at bounding box center [433, 69] width 14 height 14
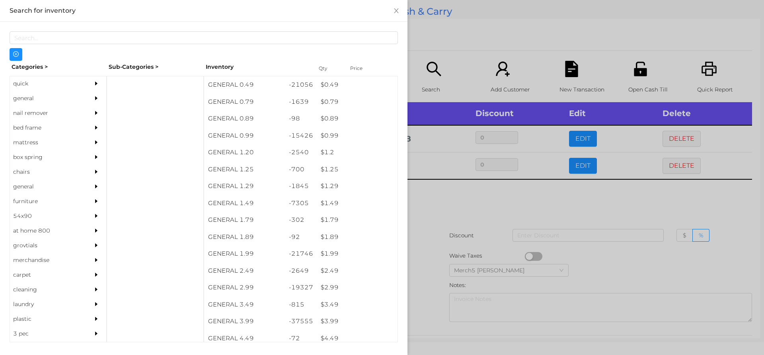
click at [90, 105] on div at bounding box center [98, 98] width 16 height 15
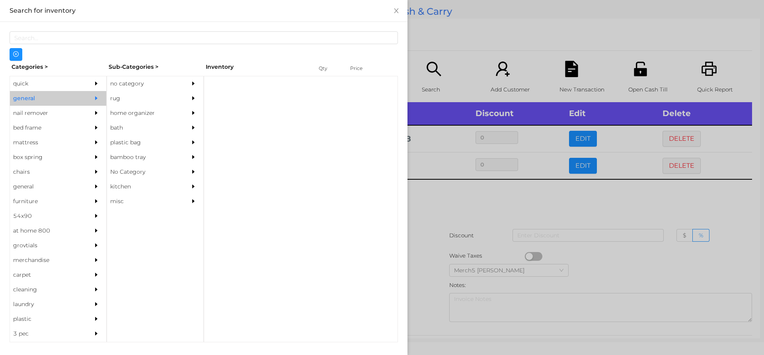
click at [157, 80] on div "no category" at bounding box center [143, 83] width 72 height 15
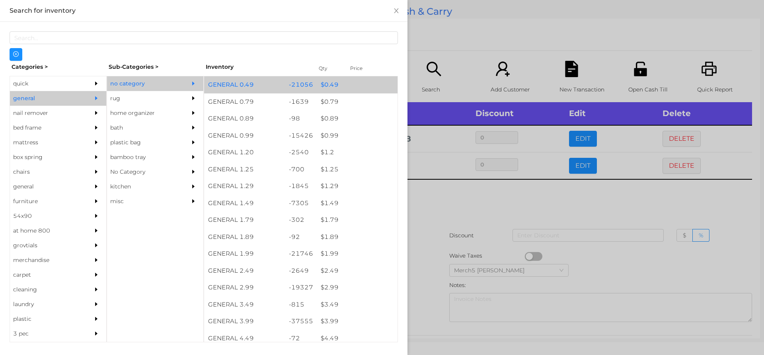
click at [354, 86] on div "$ 0.49" at bounding box center [357, 84] width 81 height 17
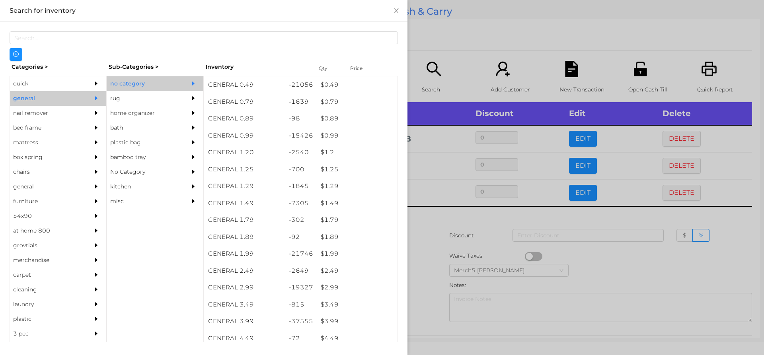
click at [449, 222] on div at bounding box center [382, 177] width 764 height 355
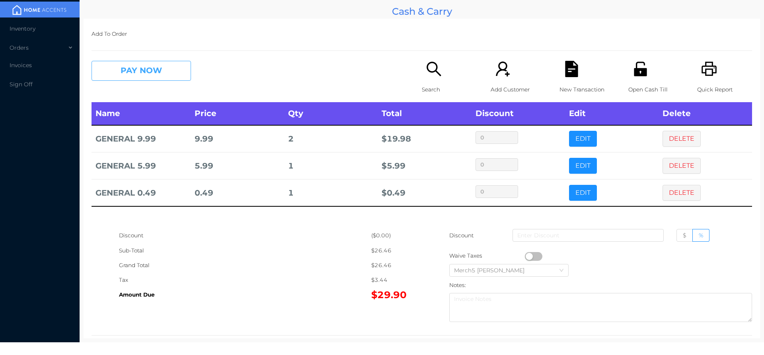
click at [182, 69] on button "PAY NOW" at bounding box center [140, 71] width 99 height 20
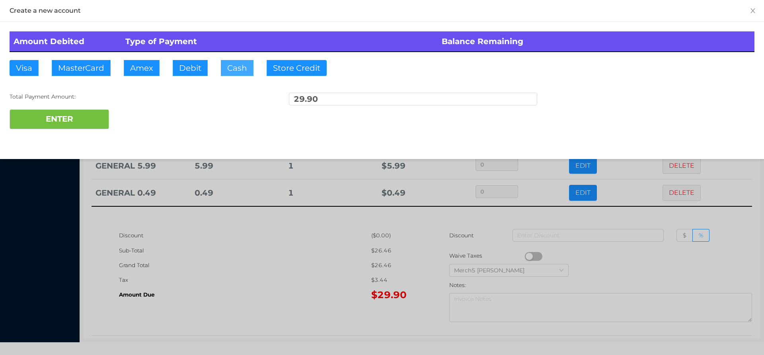
click at [239, 66] on button "Cash" at bounding box center [237, 68] width 33 height 16
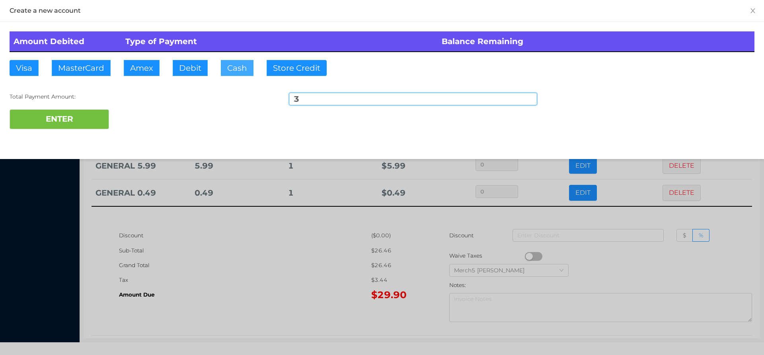
type input "30"
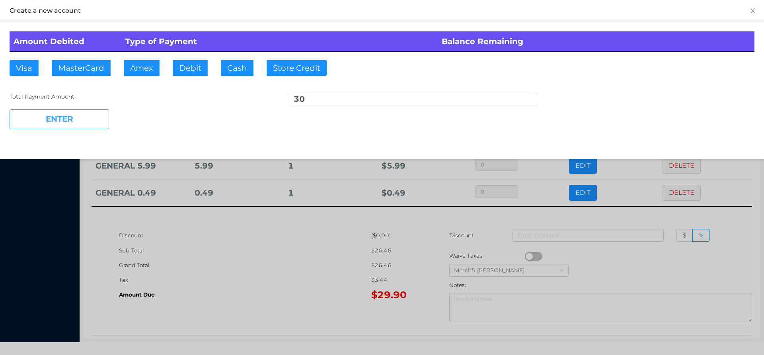
click at [92, 121] on button "ENTER" at bounding box center [59, 119] width 99 height 20
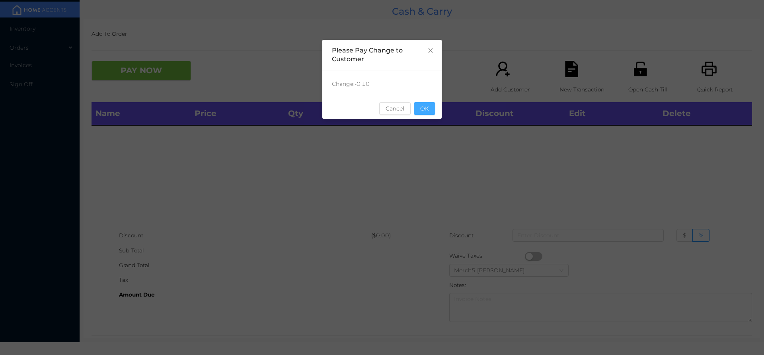
click at [426, 112] on button "OK" at bounding box center [424, 108] width 21 height 13
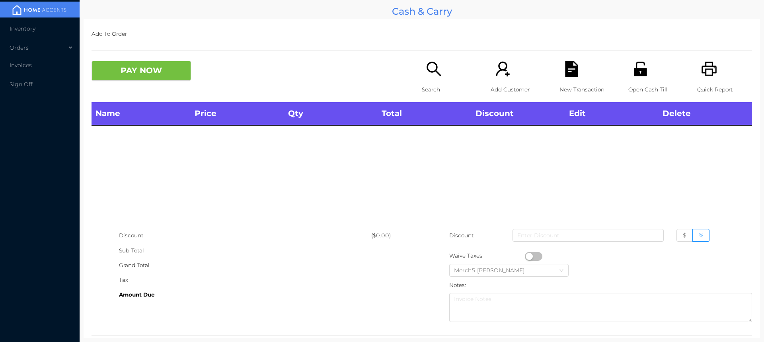
click at [444, 84] on p "Search" at bounding box center [449, 89] width 55 height 15
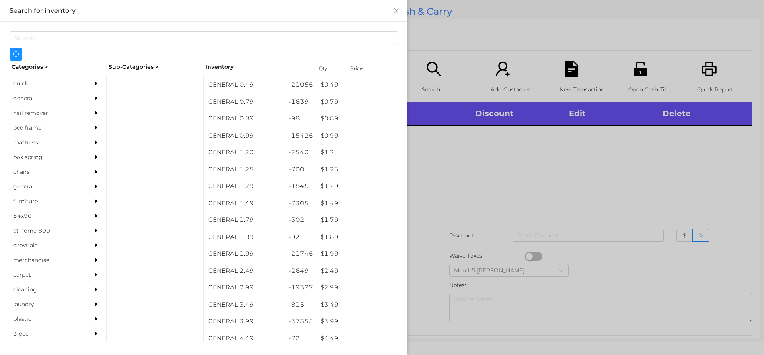
drag, startPoint x: 63, startPoint y: 95, endPoint x: 83, endPoint y: 106, distance: 22.1
click at [66, 97] on div "general" at bounding box center [46, 98] width 72 height 15
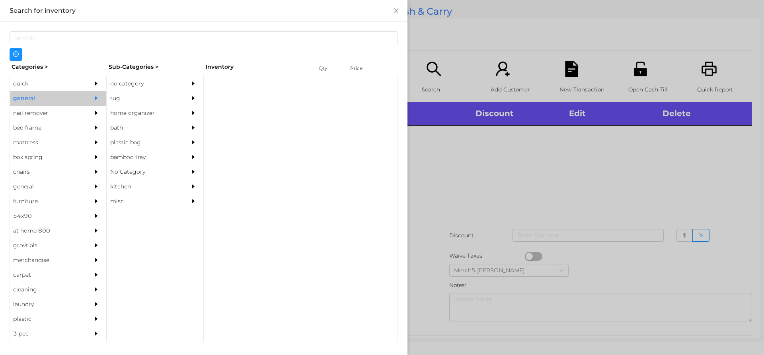
drag, startPoint x: 161, startPoint y: 78, endPoint x: 210, endPoint y: 105, distance: 55.9
click at [162, 82] on div "no category" at bounding box center [143, 83] width 72 height 15
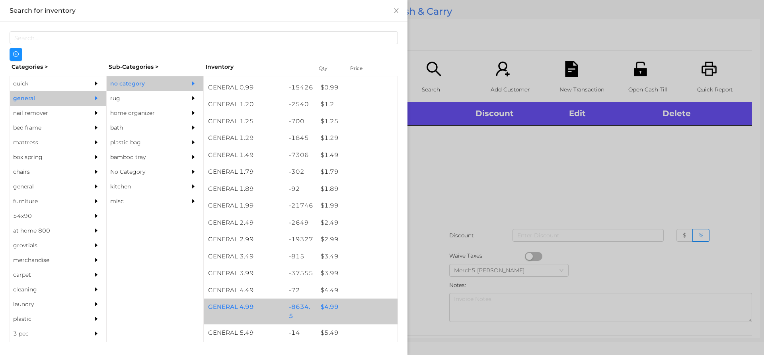
scroll to position [119, 0]
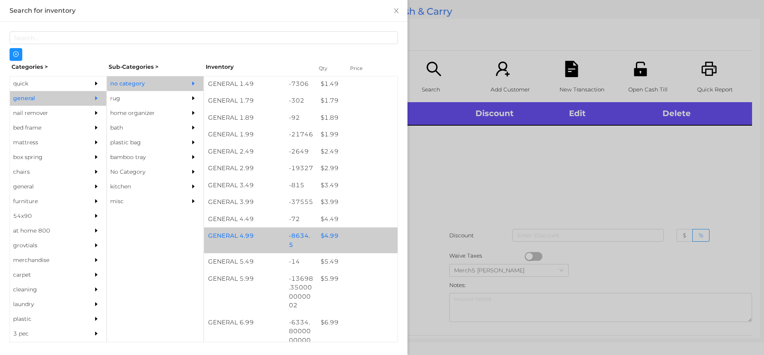
click at [368, 243] on div "$ 4.99" at bounding box center [357, 236] width 81 height 17
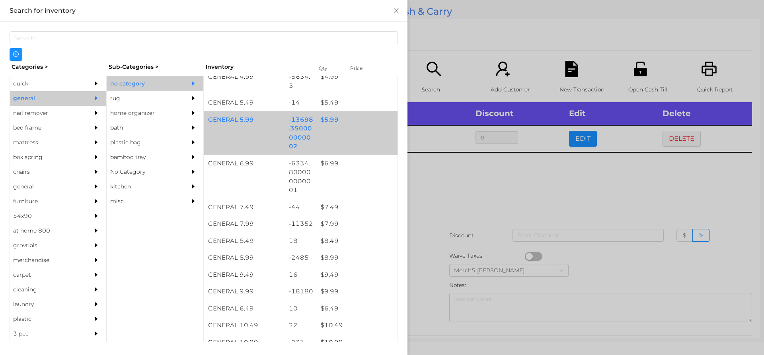
scroll to position [318, 0]
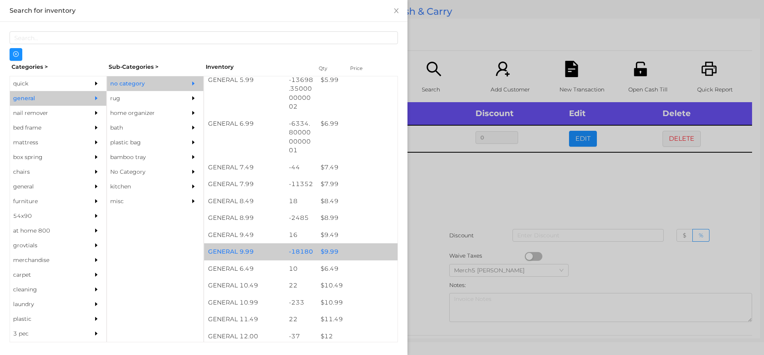
click at [347, 253] on div "$ 9.99" at bounding box center [357, 251] width 81 height 17
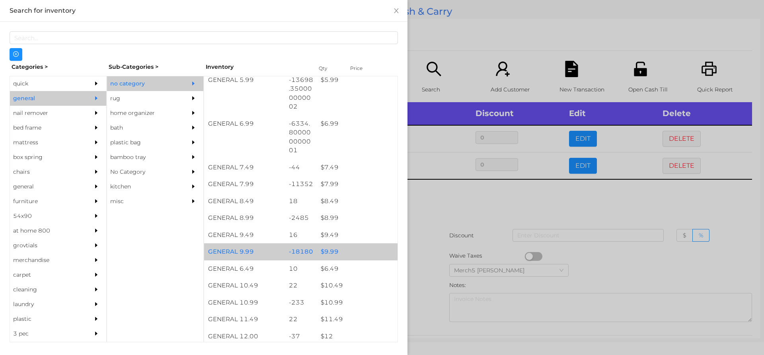
click at [347, 253] on div "$ 9.99" at bounding box center [357, 251] width 81 height 17
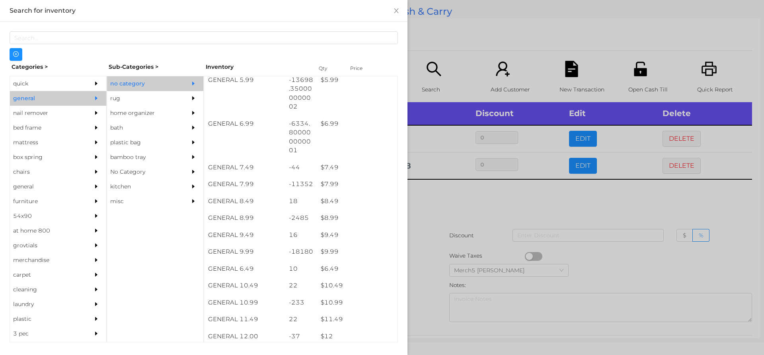
click at [444, 219] on div at bounding box center [382, 177] width 764 height 355
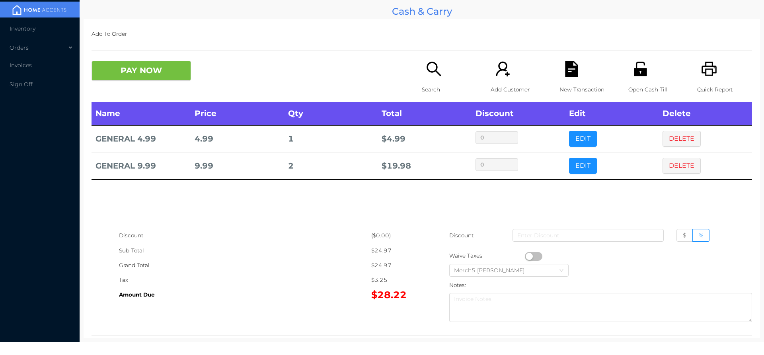
click at [429, 80] on div "Search" at bounding box center [449, 81] width 55 height 41
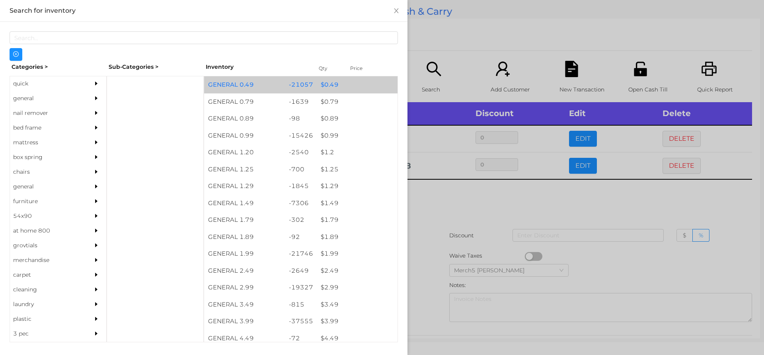
click at [337, 85] on div "$ 0.49" at bounding box center [357, 84] width 81 height 17
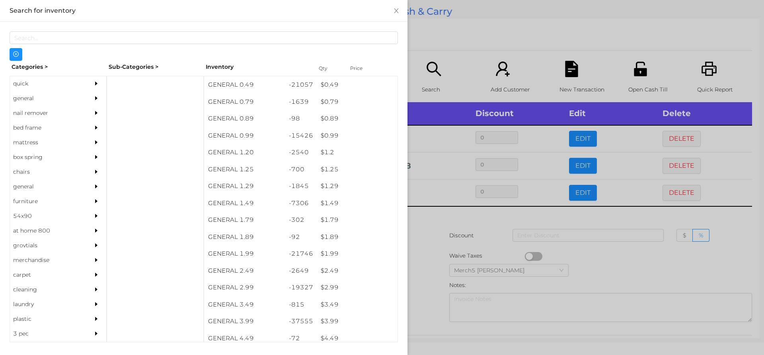
click at [421, 217] on div at bounding box center [382, 177] width 764 height 355
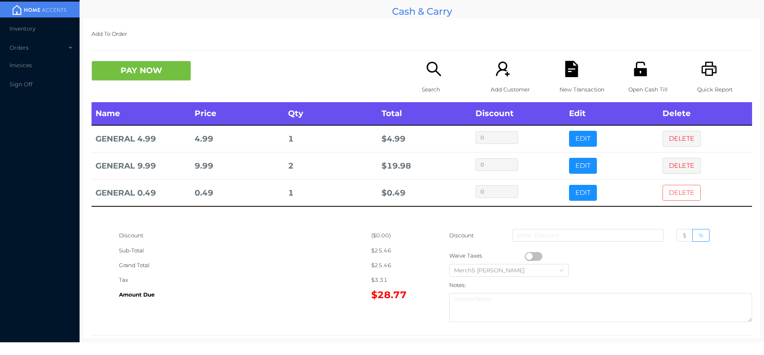
click at [673, 194] on button "DELETE" at bounding box center [681, 193] width 38 height 16
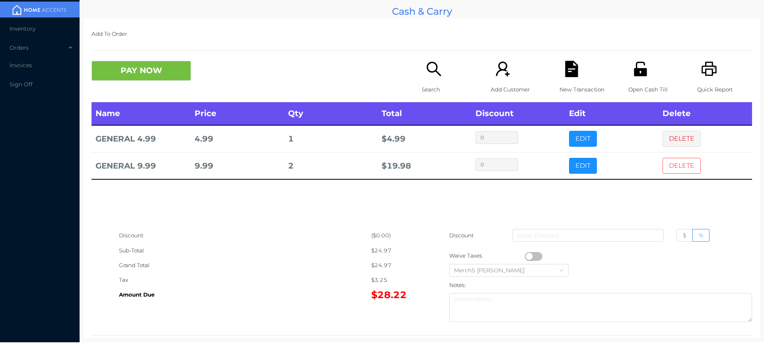
click at [668, 166] on button "DELETE" at bounding box center [681, 166] width 38 height 16
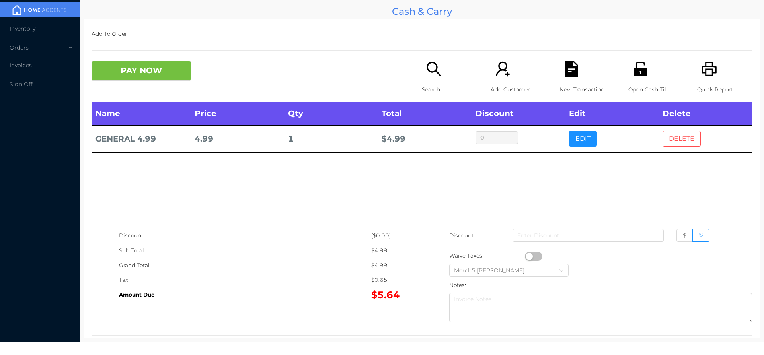
click at [683, 144] on button "DELETE" at bounding box center [681, 139] width 38 height 16
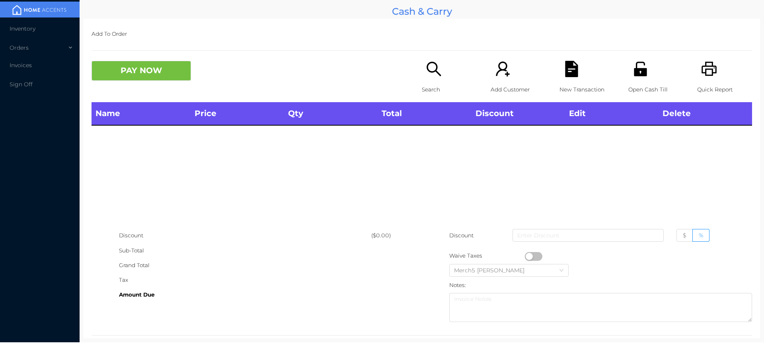
click at [436, 64] on icon "icon: search" at bounding box center [434, 69] width 16 height 16
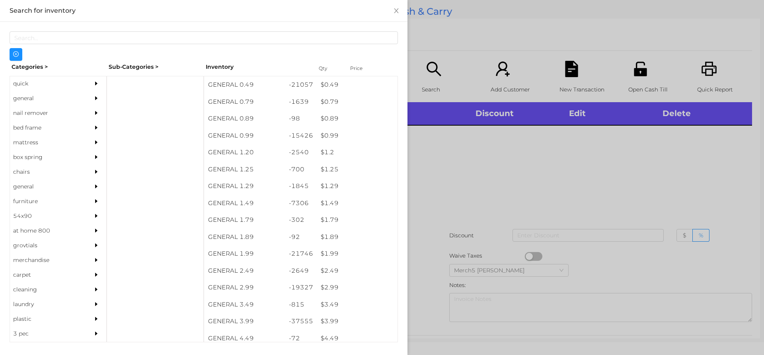
click at [79, 96] on div "general" at bounding box center [58, 98] width 96 height 15
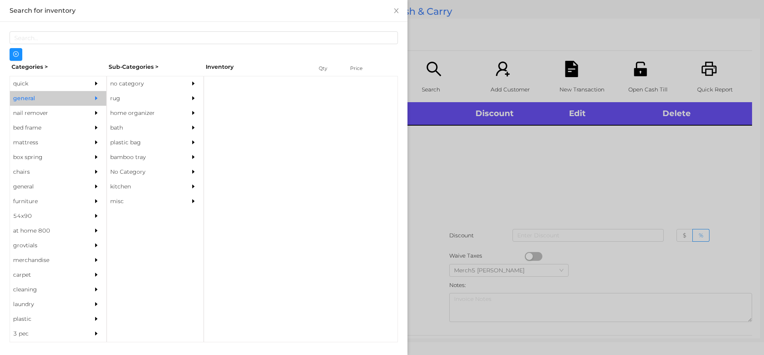
click at [139, 88] on div "no category" at bounding box center [143, 83] width 72 height 15
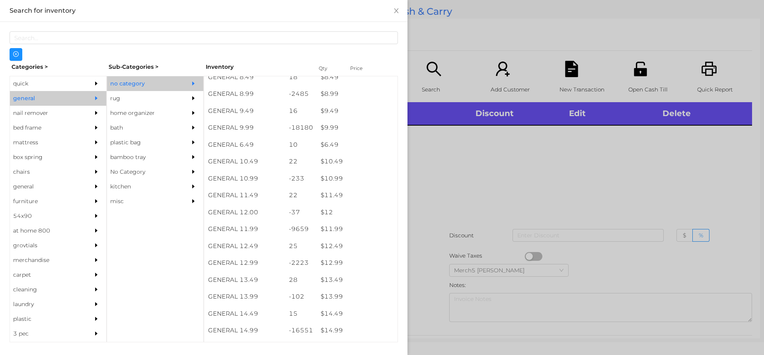
scroll to position [442, 0]
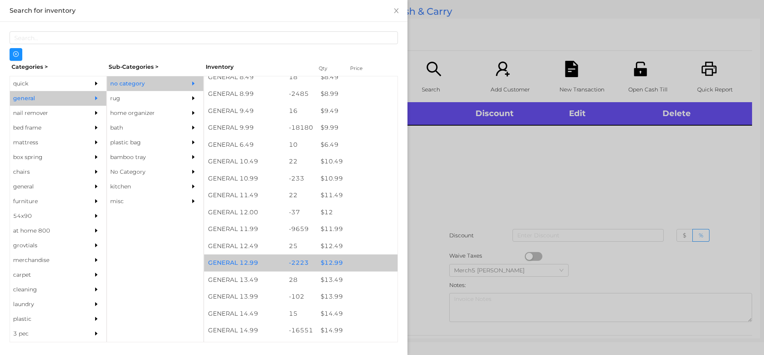
click at [356, 263] on div "$ 12.99" at bounding box center [357, 263] width 81 height 17
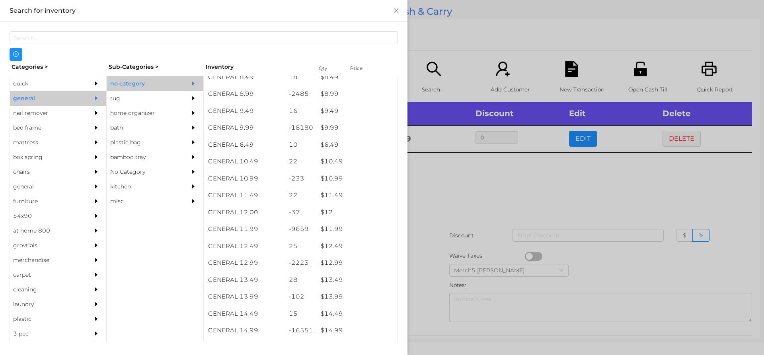
click at [473, 197] on div at bounding box center [382, 177] width 764 height 355
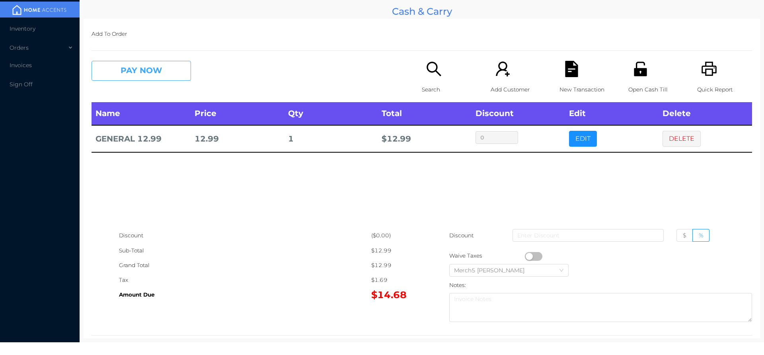
click at [170, 66] on button "PAY NOW" at bounding box center [140, 71] width 99 height 20
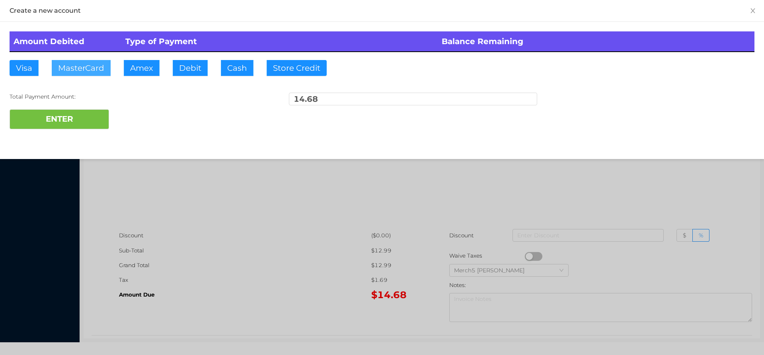
click at [87, 70] on button "MasterCard" at bounding box center [81, 68] width 59 height 16
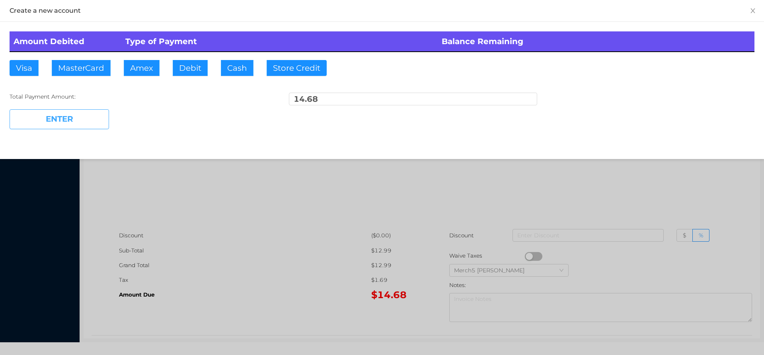
click at [74, 128] on button "ENTER" at bounding box center [59, 119] width 99 height 20
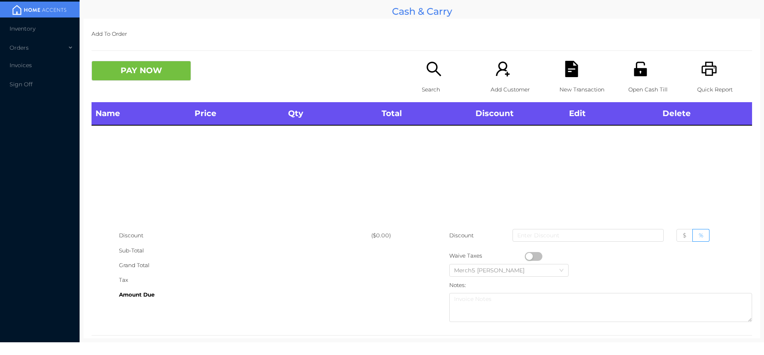
click at [701, 69] on icon "icon: printer" at bounding box center [709, 69] width 16 height 16
